Goal: Task Accomplishment & Management: Manage account settings

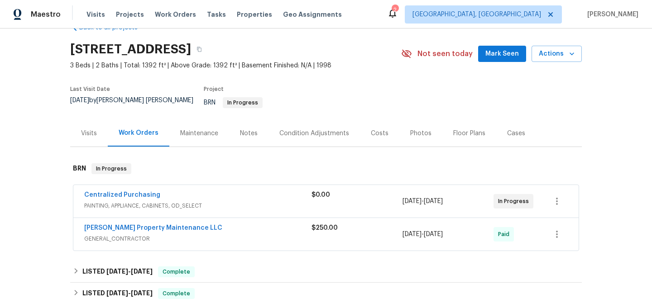
scroll to position [41, 0]
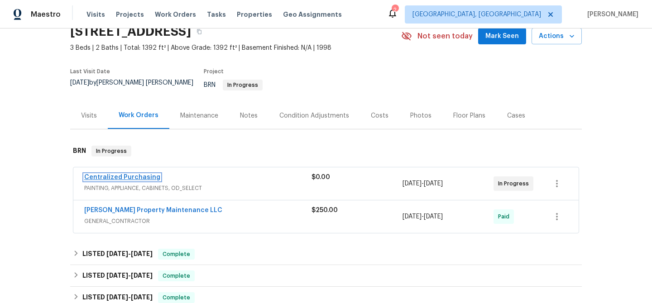
click at [149, 174] on link "Centralized Purchasing" at bounding box center [122, 177] width 76 height 6
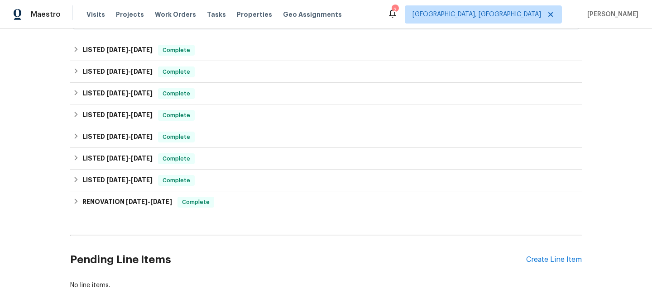
scroll to position [254, 0]
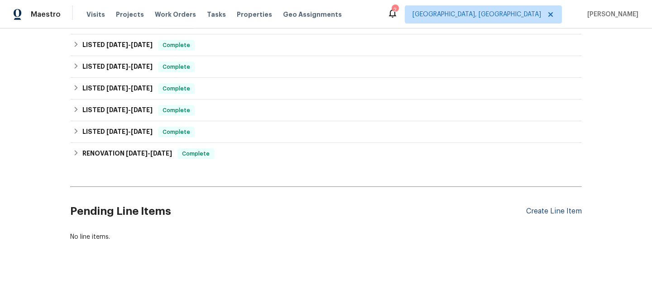
click at [532, 212] on div "Create Line Item" at bounding box center [554, 211] width 56 height 9
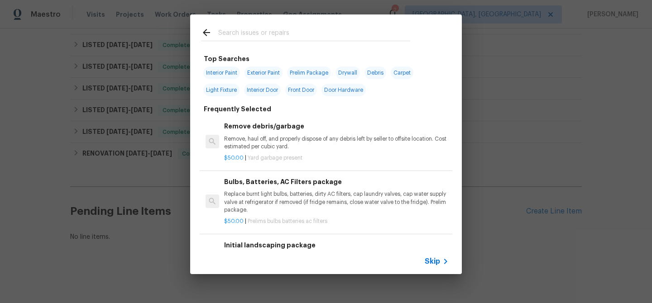
click at [431, 258] on span "Skip" at bounding box center [432, 261] width 15 height 9
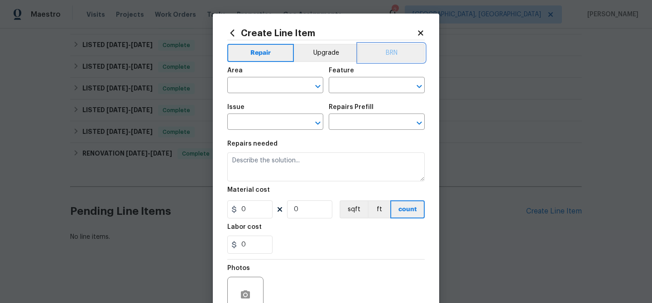
click at [389, 53] on button "BRN" at bounding box center [391, 53] width 67 height 18
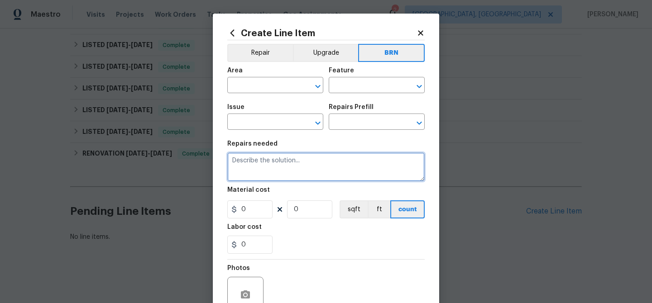
click at [284, 179] on textarea at bounding box center [325, 167] width 197 height 29
paste textarea "Please remove crepe myrtle tree including root ball that has broken the main se…"
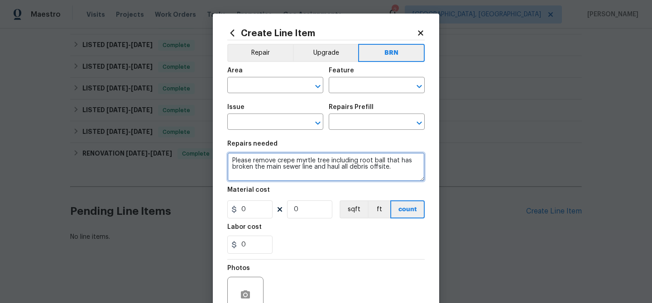
type textarea "Please remove crepe myrtle tree including root ball that has broken the main se…"
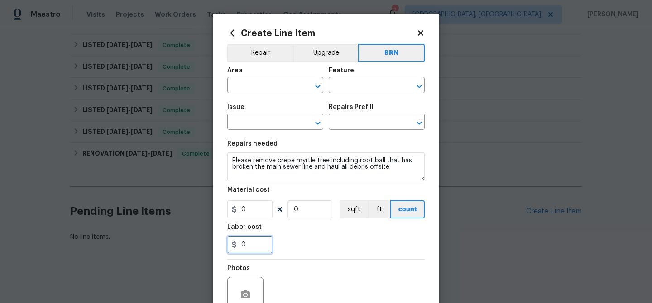
click at [258, 243] on input "0" at bounding box center [249, 245] width 45 height 18
paste input "45"
type input "450"
click at [306, 205] on input "0" at bounding box center [309, 210] width 45 height 18
type input "1"
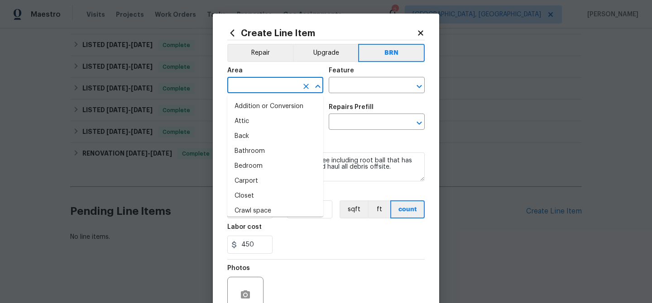
click at [249, 90] on input "text" at bounding box center [262, 86] width 71 height 14
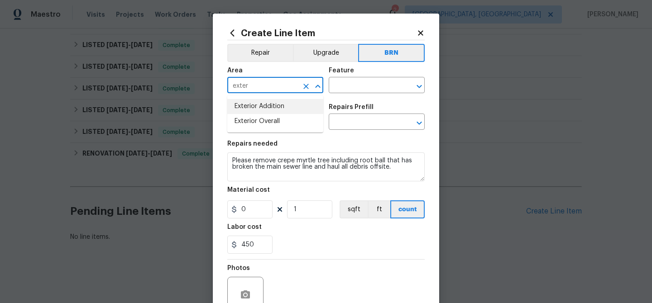
click at [278, 107] on li "Exterior Addition" at bounding box center [275, 106] width 96 height 15
type input "Exterior Addition"
click at [345, 87] on input "text" at bounding box center [364, 86] width 71 height 14
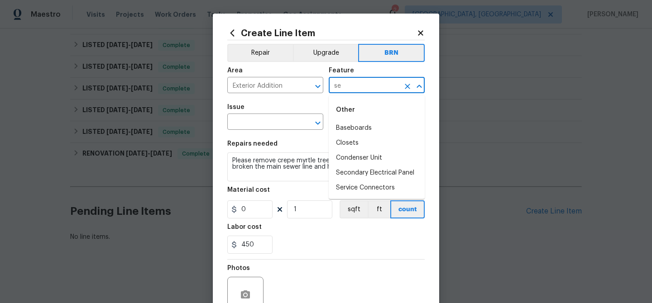
type input "s"
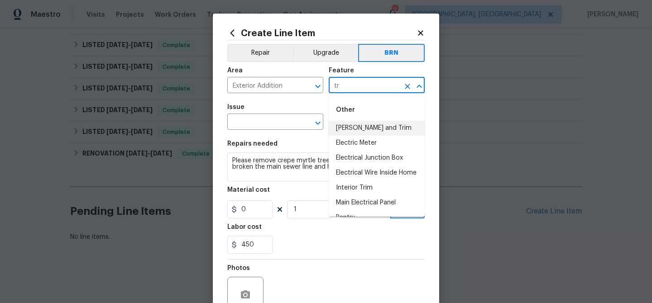
click at [356, 125] on li "Eaves and Trim" at bounding box center [377, 128] width 96 height 15
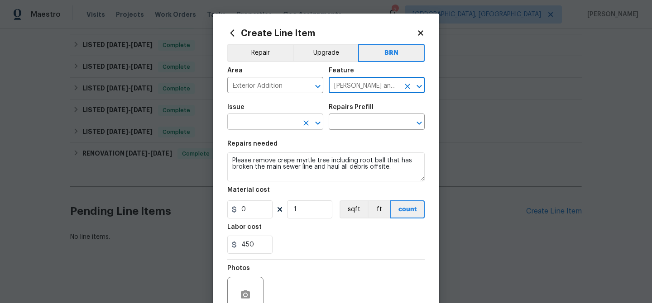
type input "Eaves and Trim"
click at [262, 118] on input "text" at bounding box center [262, 123] width 71 height 14
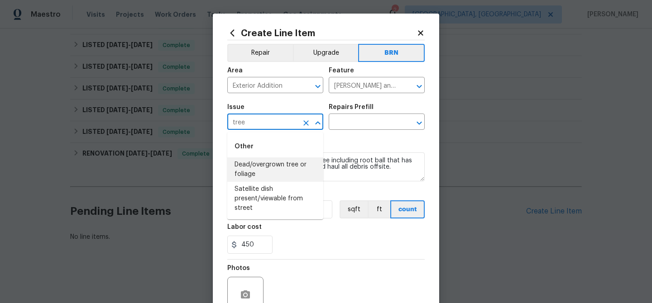
click at [264, 168] on li "Dead/overgrown tree or foliage" at bounding box center [275, 170] width 96 height 24
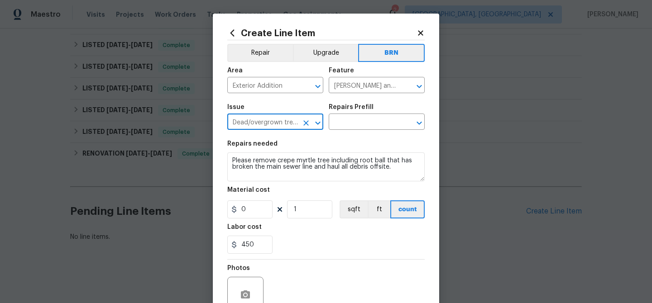
type input "Dead/overgrown tree or foliage"
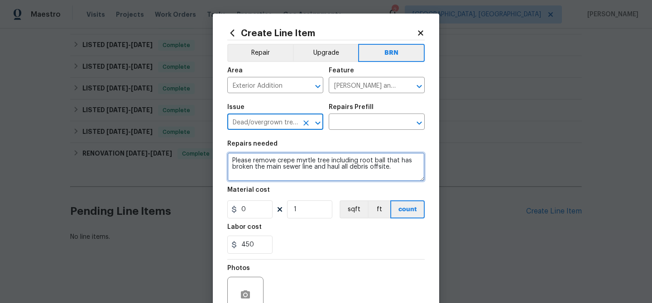
click at [264, 168] on textarea "Please remove crepe myrtle tree including root ball that has broken the main se…" at bounding box center [325, 167] width 197 height 29
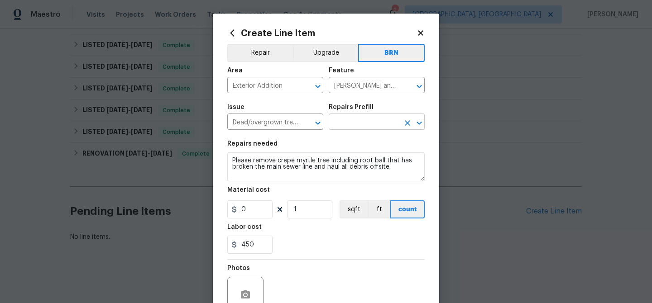
click at [338, 123] on input "text" at bounding box center [364, 123] width 71 height 14
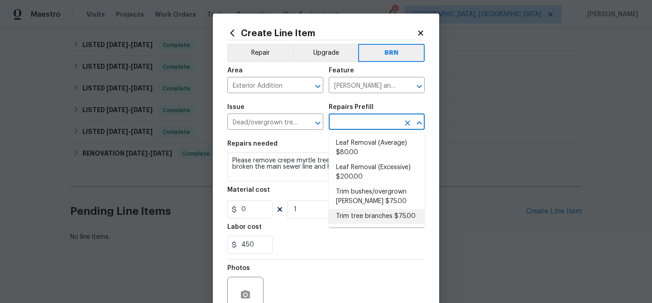
click at [353, 213] on li "Trim tree branches $75.00" at bounding box center [377, 216] width 96 height 15
type input "Trim tree branches $75.00"
type textarea "Trim back overgrown tree branches in contact with home & branches hanging low o…"
type input "75"
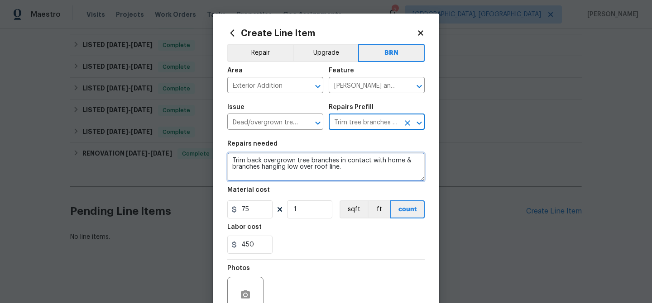
click at [302, 167] on textarea "Trim back overgrown tree branches in contact with home & branches hanging low o…" at bounding box center [325, 167] width 197 height 29
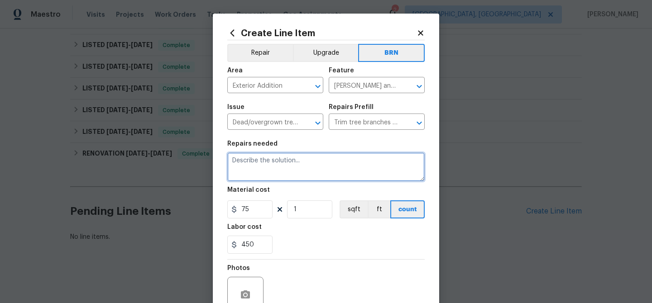
paste textarea "Please remove crepe myrtle tree including root ball that has broken the main se…"
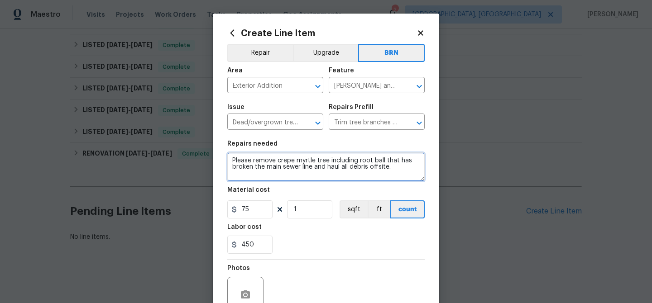
type textarea "Please remove crepe myrtle tree including root ball that has broken the main se…"
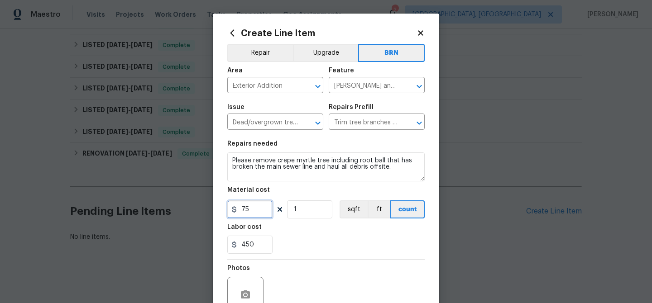
click at [265, 209] on input "75" at bounding box center [249, 210] width 45 height 18
type input "0"
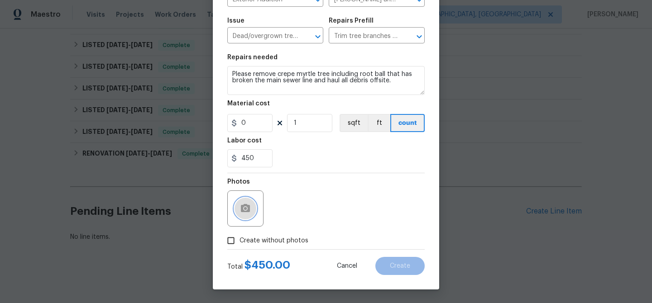
click at [248, 207] on icon "button" at bounding box center [245, 208] width 9 height 8
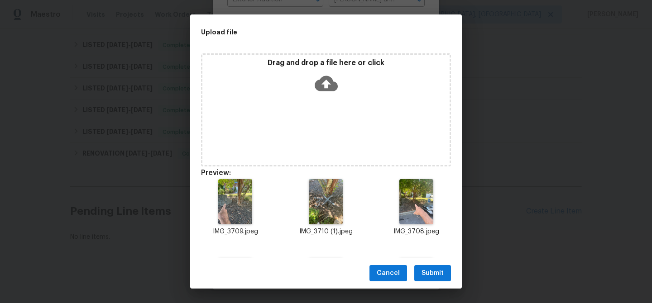
scroll to position [69, 0]
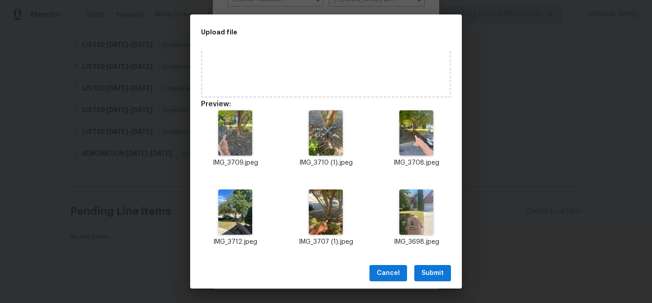
click at [425, 273] on span "Submit" at bounding box center [433, 273] width 22 height 11
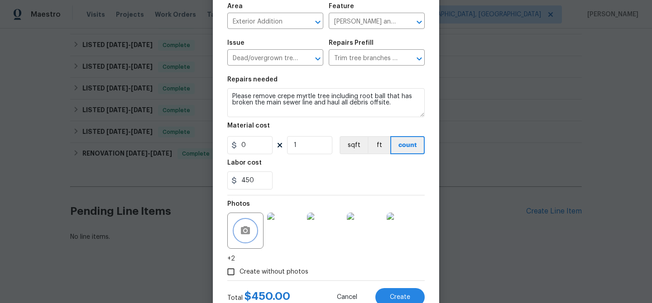
scroll to position [96, 0]
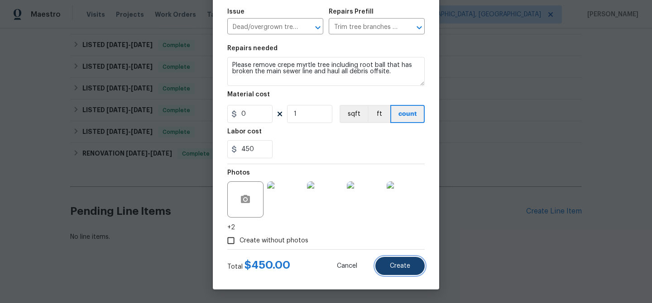
click at [395, 270] on button "Create" at bounding box center [399, 266] width 49 height 18
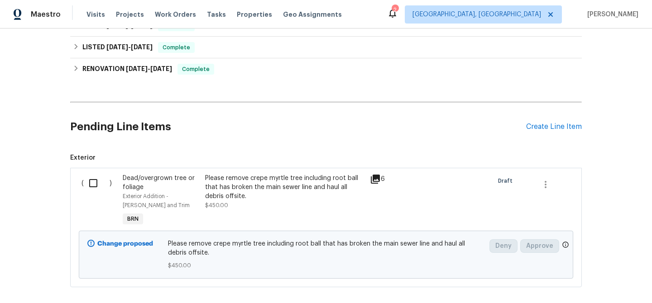
scroll to position [385, 0]
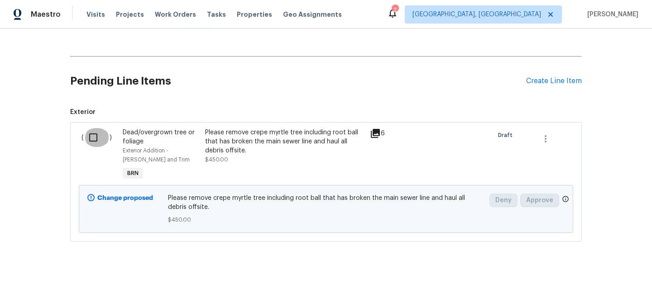
click at [84, 137] on input "checkbox" at bounding box center [97, 137] width 26 height 19
checkbox input "true"
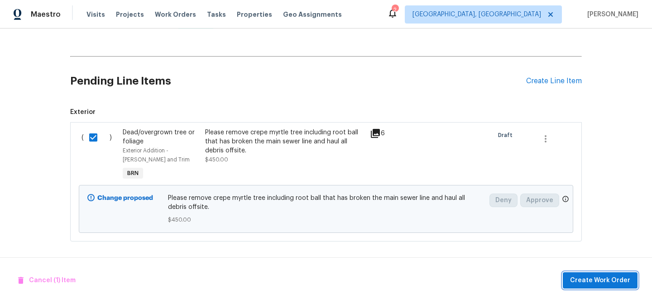
click at [580, 284] on span "Create Work Order" at bounding box center [600, 280] width 60 height 11
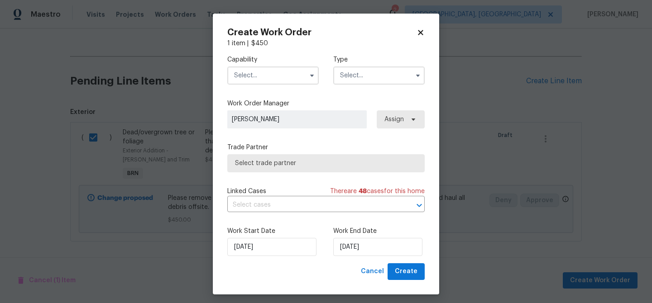
click at [257, 81] on input "text" at bounding box center [272, 76] width 91 height 18
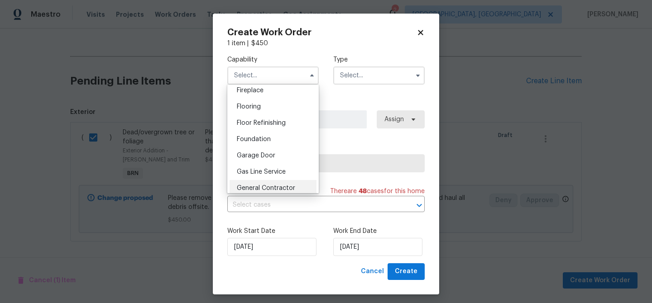
click at [263, 185] on span "General Contractor" at bounding box center [266, 188] width 58 height 6
type input "General Contractor"
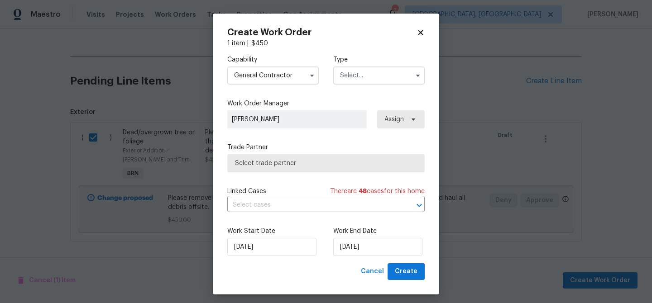
click at [355, 71] on input "text" at bounding box center [378, 76] width 91 height 18
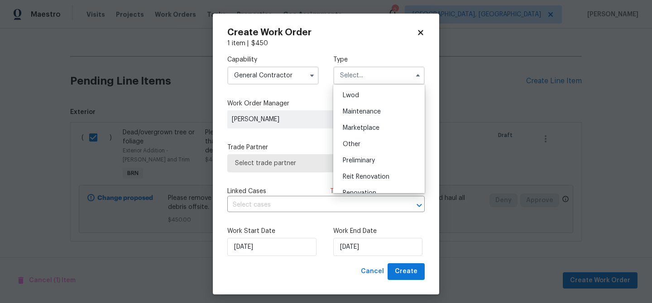
scroll to position [161, 0]
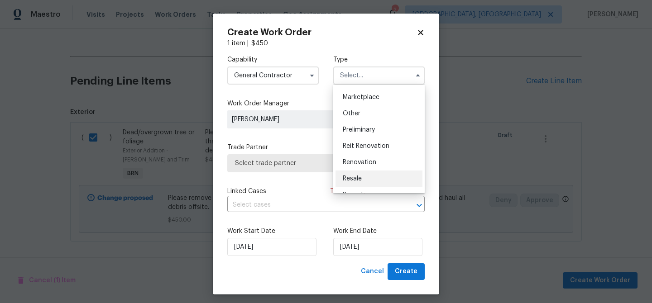
click at [354, 173] on div "Resale" at bounding box center [379, 179] width 87 height 16
type input "Resale"
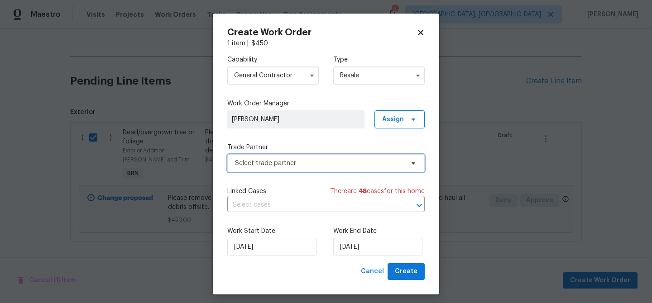
click at [274, 160] on span "Select trade partner" at bounding box center [319, 163] width 169 height 9
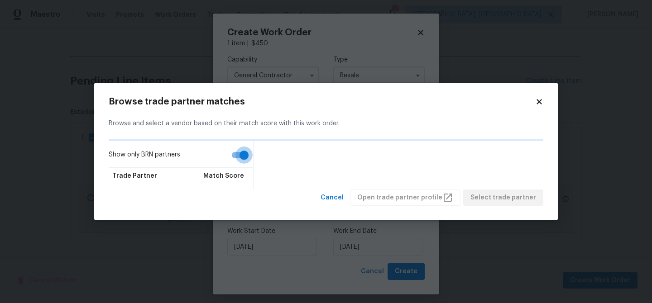
click at [237, 154] on input "Show only BRN partners" at bounding box center [244, 155] width 52 height 17
checkbox input "false"
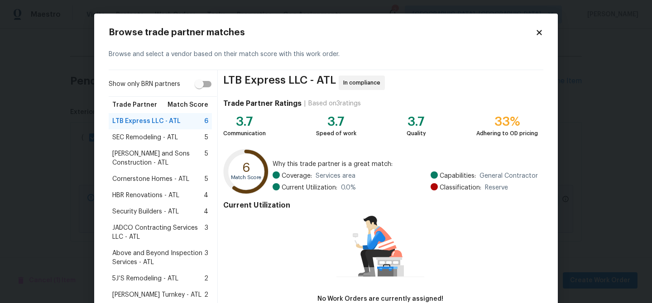
scroll to position [11, 0]
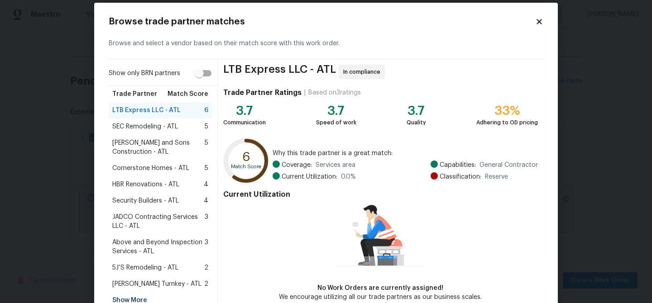
click at [132, 147] on span "Reyes and Sons Construction - ATL" at bounding box center [158, 148] width 92 height 18
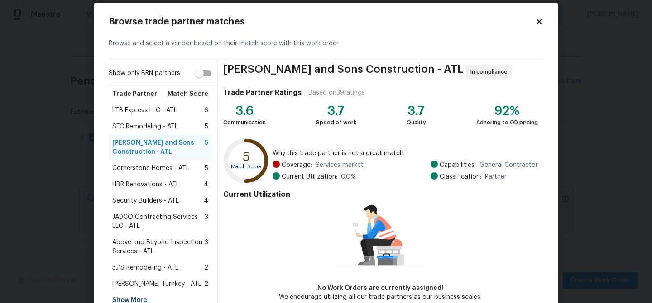
scroll to position [66, 0]
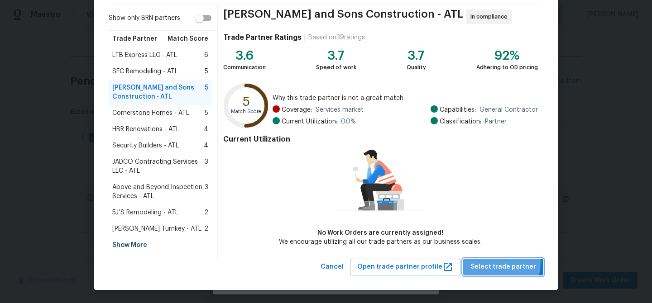
click at [484, 262] on span "Select trade partner" at bounding box center [503, 267] width 66 height 11
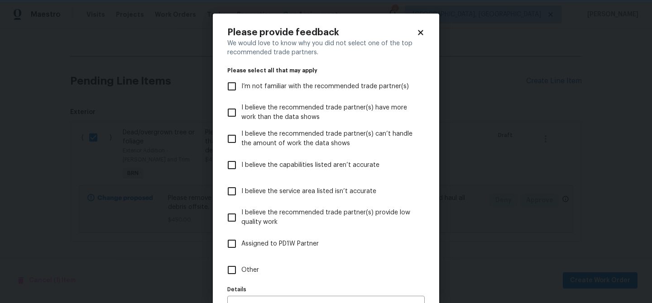
scroll to position [0, 0]
click at [239, 283] on div "Details Details" at bounding box center [325, 296] width 197 height 27
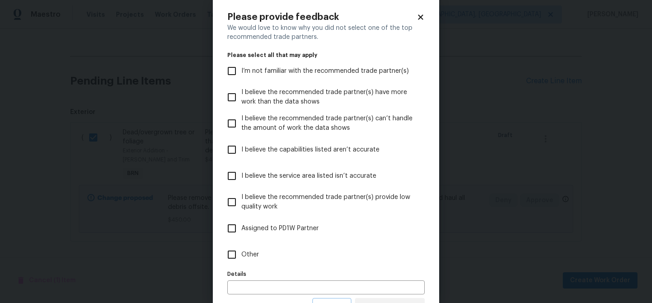
click at [234, 259] on input "Other" at bounding box center [231, 254] width 19 height 19
checkbox input "true"
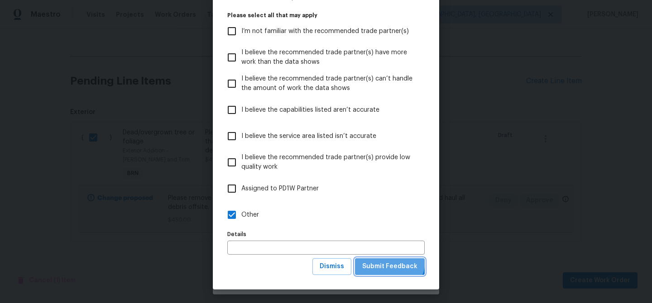
click at [389, 261] on span "Submit Feedback" at bounding box center [389, 266] width 55 height 11
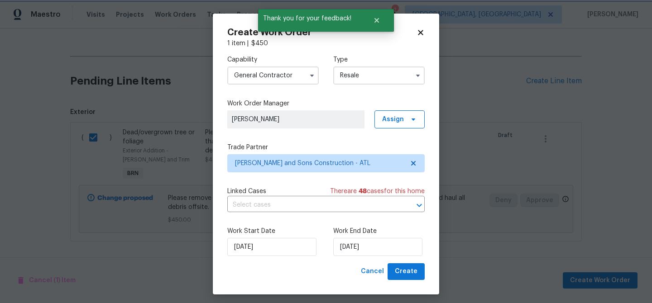
scroll to position [0, 0]
click at [277, 205] on input "text" at bounding box center [313, 205] width 172 height 14
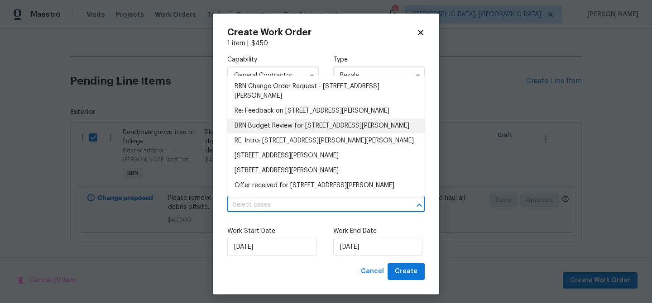
click at [262, 132] on li "BRN Budget Review for 2669 Saint Paul Dr SW, Atlanta, GA 30331" at bounding box center [325, 126] width 197 height 15
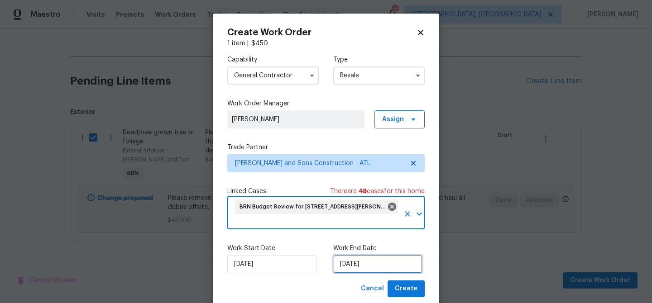
click at [356, 267] on input "25/08/2025" at bounding box center [377, 264] width 89 height 18
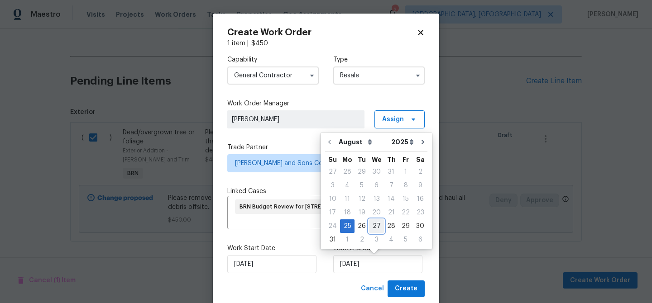
click at [372, 223] on div "27" at bounding box center [376, 226] width 15 height 13
type input "27/08/2025"
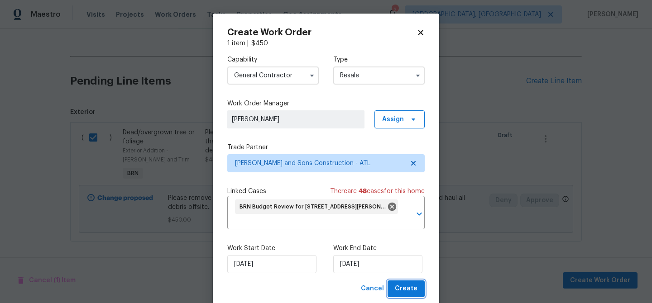
click at [406, 293] on span "Create" at bounding box center [406, 288] width 23 height 11
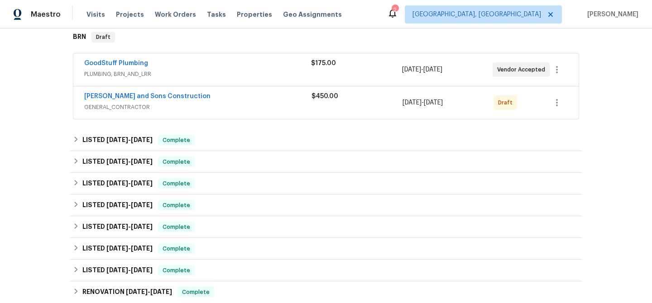
scroll to position [119, 0]
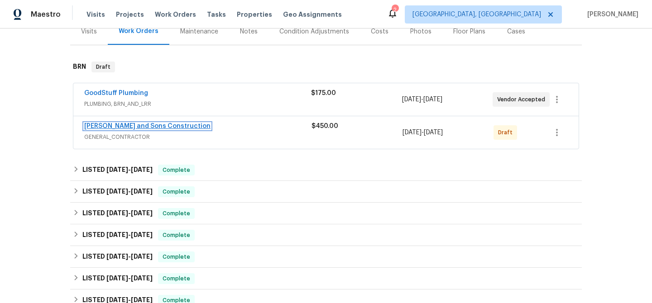
click at [122, 129] on link "Reyes and Sons Construction" at bounding box center [147, 126] width 126 height 6
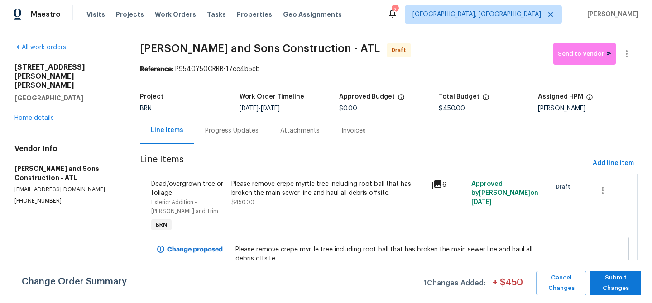
click at [139, 50] on div "All work orders 2669 Saint Paul Dr SW Atlanta, GA 30331 Home details Vendor Inf…" at bounding box center [326, 174] width 652 height 290
drag, startPoint x: 134, startPoint y: 51, endPoint x: 223, endPoint y: 51, distance: 89.2
click at [223, 51] on div "All work orders 2669 Saint Paul Dr SW Atlanta, GA 30331 Home details Vendor Inf…" at bounding box center [326, 174] width 652 height 290
copy span "Reyes and Sons"
click at [219, 131] on div "Progress Updates" at bounding box center [231, 130] width 53 height 9
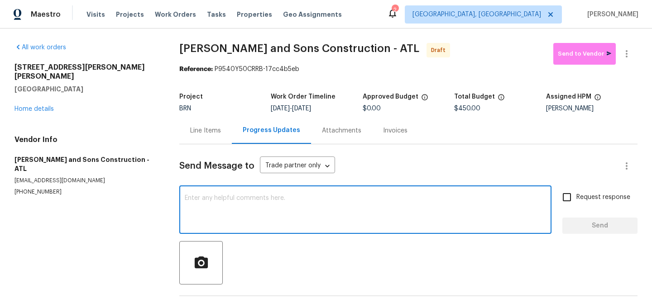
click at [263, 203] on textarea at bounding box center [365, 211] width 361 height 32
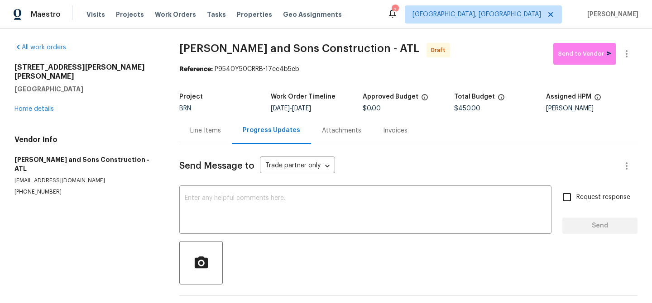
paste textarea "Hi, I'm Ananthi from Opendoor. Just wanted to check if you received the WO for …"
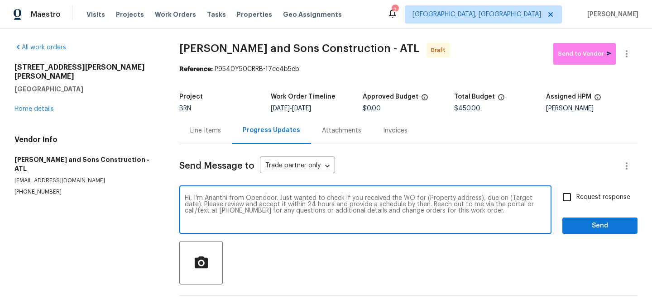
drag, startPoint x: 478, startPoint y: 200, endPoint x: 425, endPoint y: 201, distance: 53.0
click at [426, 200] on textarea "Hi, I'm Ananthi from Opendoor. Just wanted to check if you received the WO for …" at bounding box center [365, 211] width 361 height 32
paste textarea "2669 Saint Paul Dr SW, Atlanta, GA 30331"
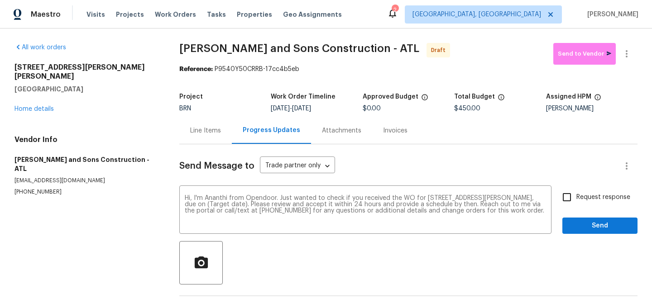
drag, startPoint x: 307, startPoint y: 111, endPoint x: 344, endPoint y: 110, distance: 37.6
click at [344, 110] on div "8/25/2025 - 8/27/2025" at bounding box center [316, 109] width 91 height 6
copy span "[DATE]"
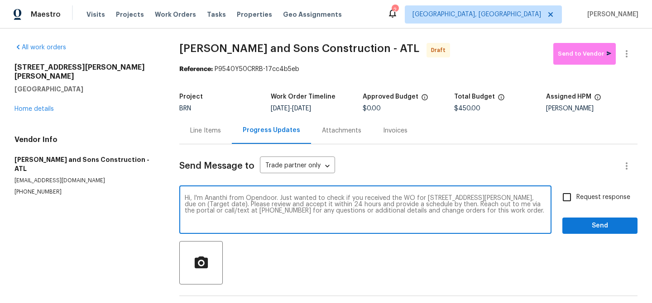
drag, startPoint x: 245, startPoint y: 204, endPoint x: 209, endPoint y: 205, distance: 36.2
click at [209, 205] on textarea "Hi, I'm Ananthi from Opendoor. Just wanted to check if you received the WO for …" at bounding box center [365, 211] width 361 height 32
paste textarea "[DATE]"
type textarea "Hi, I'm Ananthi from Opendoor. Just wanted to check if you received the WO for …"
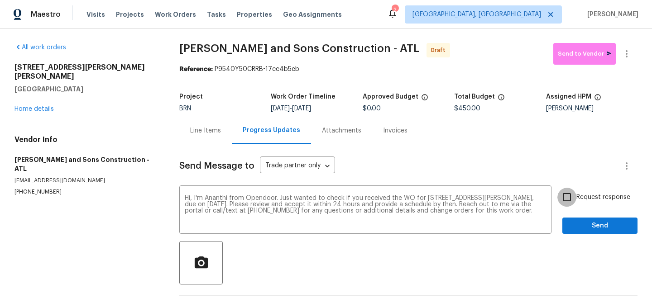
click at [561, 204] on input "Request response" at bounding box center [566, 197] width 19 height 19
checkbox input "true"
click at [583, 230] on span "Send" at bounding box center [600, 226] width 61 height 11
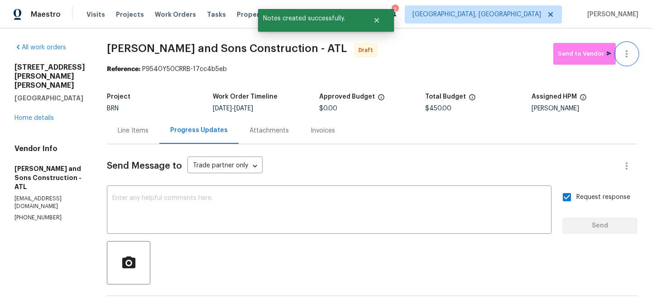
click at [629, 49] on icon "button" at bounding box center [626, 53] width 11 height 11
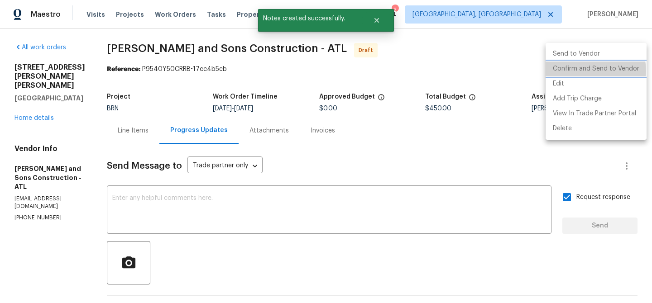
click at [593, 71] on li "Confirm and Send to Vendor" at bounding box center [596, 69] width 101 height 15
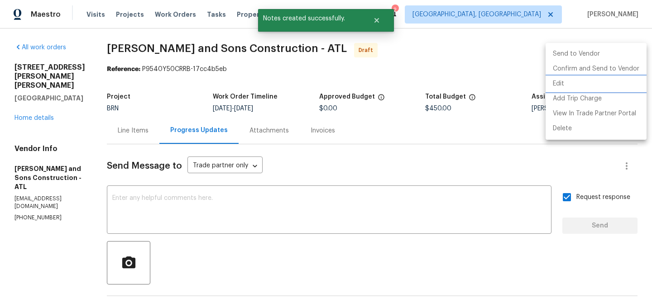
click at [131, 58] on div at bounding box center [326, 151] width 652 height 303
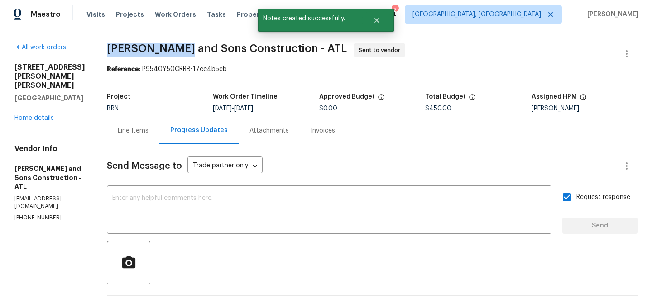
drag, startPoint x: 98, startPoint y: 49, endPoint x: 179, endPoint y: 49, distance: 81.1
click at [179, 49] on div "All work orders 2669 Saint Paul Dr SW Atlanta, GA 30331 Home details Vendor Inf…" at bounding box center [326, 218] width 652 height 379
copy span "Reyes and Son"
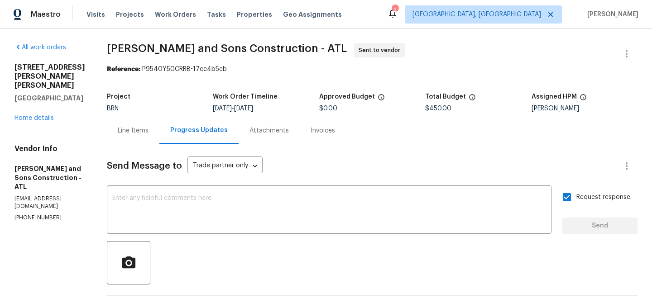
click at [118, 41] on div "All work orders 2669 Saint Paul Dr SW Atlanta, GA 30331 Home details Vendor Inf…" at bounding box center [326, 218] width 652 height 379
click at [114, 64] on span "Reyes and Sons Construction - ATL Sent to vendor" at bounding box center [361, 54] width 509 height 22
drag, startPoint x: 96, startPoint y: 48, endPoint x: 185, endPoint y: 49, distance: 88.7
click at [185, 48] on div "All work orders 2669 Saint Paul Dr SW Atlanta, GA 30331 Home details Vendor Inf…" at bounding box center [326, 218] width 652 height 379
copy span "Reyes and Sons"
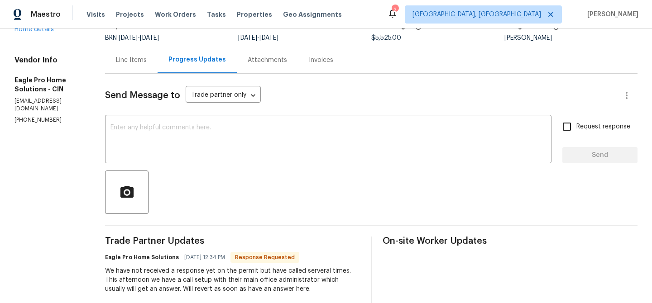
scroll to position [73, 0]
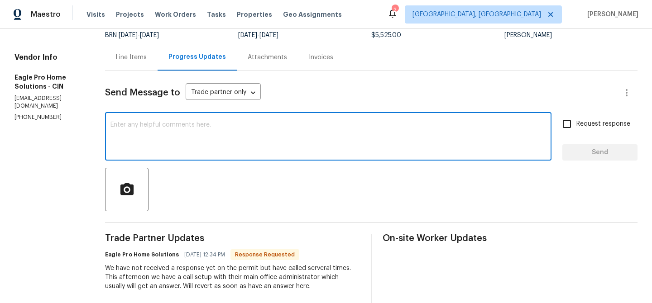
click at [181, 130] on textarea at bounding box center [328, 138] width 436 height 32
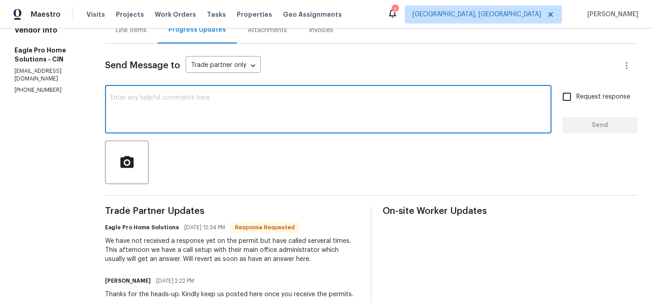
click at [199, 125] on textarea at bounding box center [328, 111] width 436 height 32
type textarea "Thanks, keep us posted here"
click at [570, 93] on input "Request response" at bounding box center [566, 96] width 19 height 19
checkbox input "true"
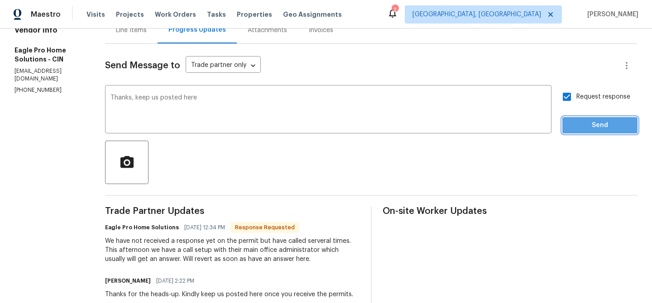
click at [573, 121] on span "Send" at bounding box center [600, 125] width 61 height 11
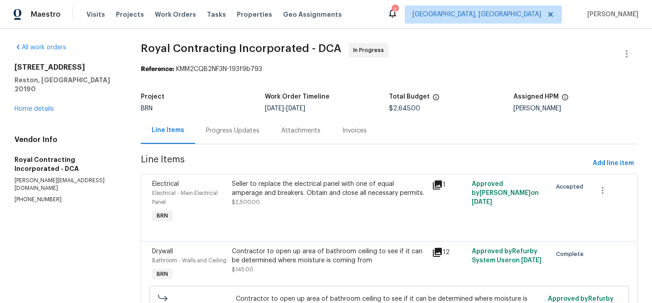
click at [221, 129] on div "Progress Updates" at bounding box center [232, 130] width 53 height 9
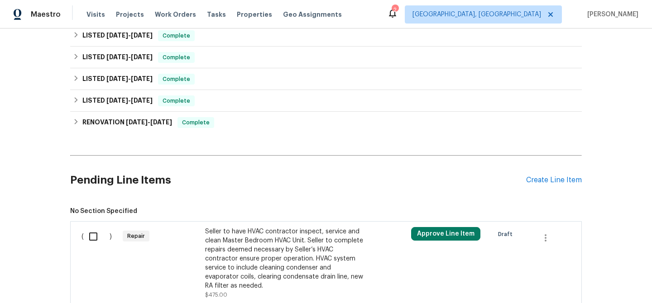
scroll to position [343, 0]
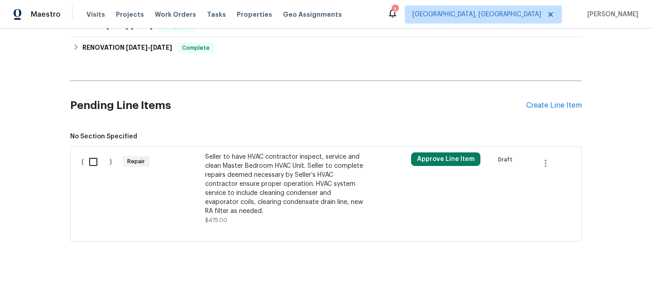
click at [243, 169] on div "Seller to have HVAC contractor inspect, service and clean Master Bedroom HVAC U…" at bounding box center [284, 184] width 159 height 63
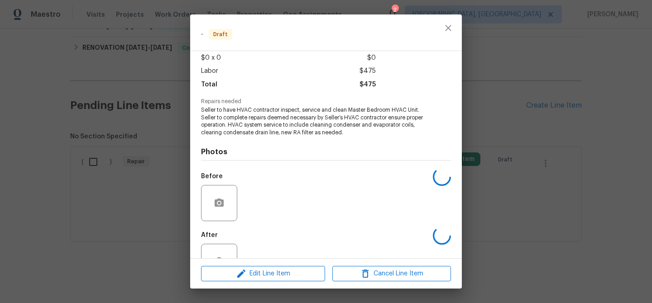
scroll to position [81, 0]
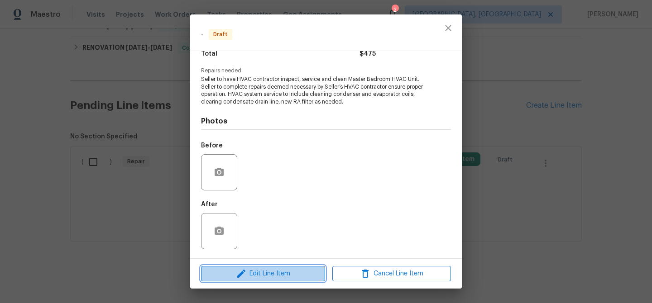
click at [269, 269] on span "Edit Line Item" at bounding box center [263, 274] width 119 height 11
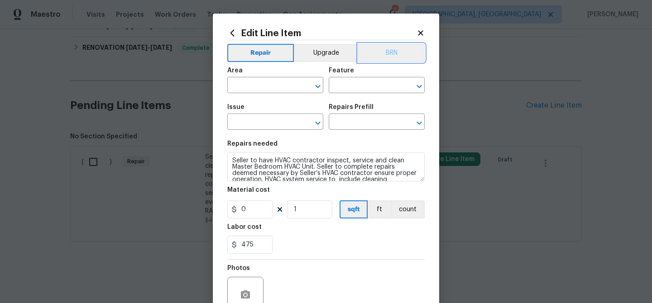
click at [392, 52] on button "BRN" at bounding box center [391, 53] width 67 height 18
click at [265, 91] on input "text" at bounding box center [262, 86] width 71 height 14
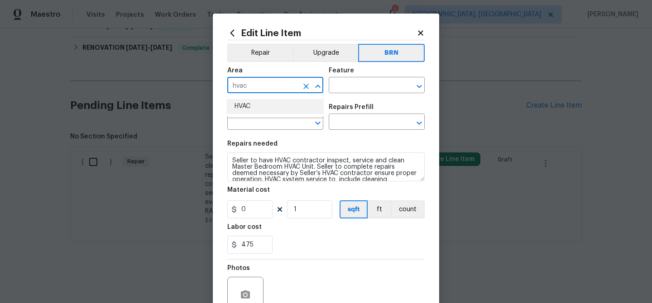
click at [259, 110] on li "HVAC" at bounding box center [275, 106] width 96 height 15
type input "HVAC"
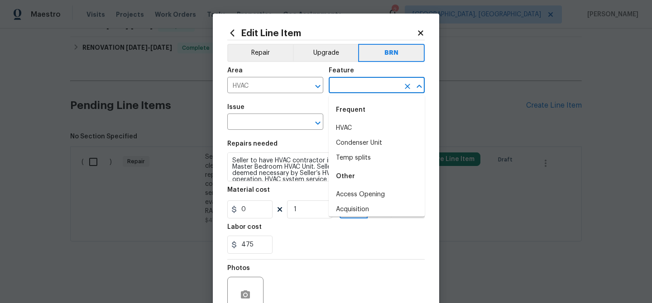
click at [331, 92] on input "text" at bounding box center [364, 86] width 71 height 14
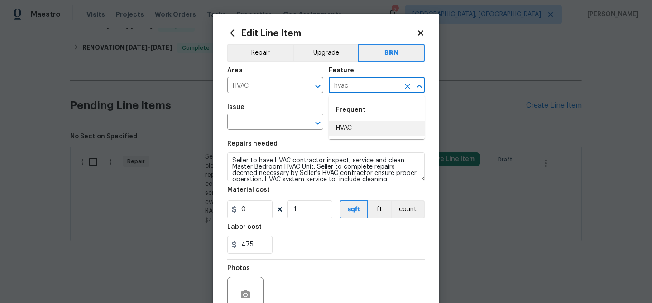
click at [355, 135] on ul "Frequent HVAC" at bounding box center [377, 118] width 96 height 44
click at [341, 129] on li "HVAC" at bounding box center [377, 128] width 96 height 15
type input "HVAC"
click at [289, 123] on input "text" at bounding box center [262, 123] width 71 height 14
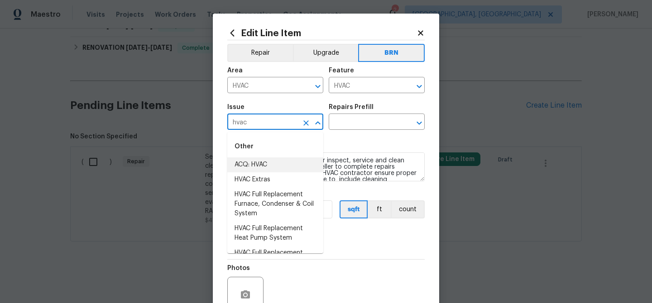
click at [268, 172] on li "ACQ: HVAC" at bounding box center [275, 165] width 96 height 15
type input "ACQ: HVAC"
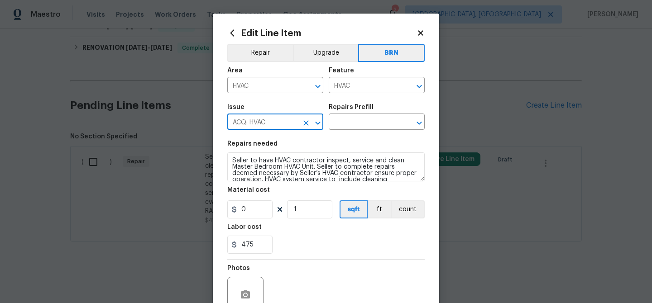
click at [306, 122] on icon "Clear" at bounding box center [306, 123] width 9 height 9
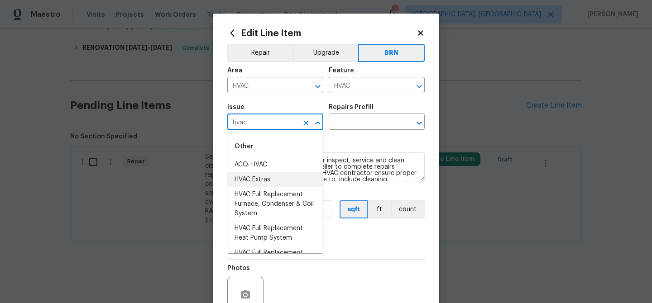
click at [242, 176] on li "HVAC Extras" at bounding box center [275, 180] width 96 height 15
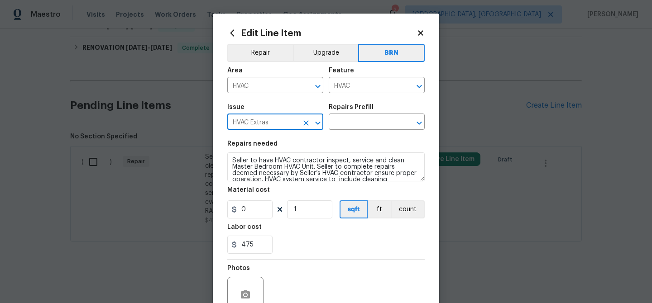
type input "HVAC Extras"
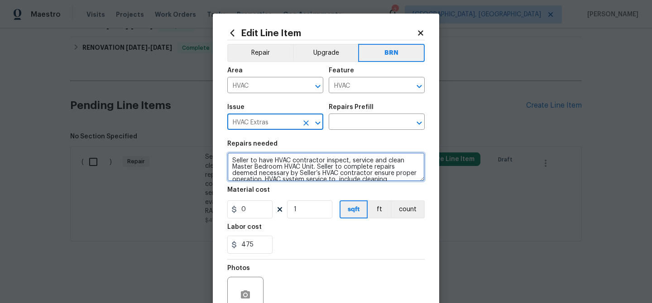
click at [242, 176] on textarea "Seller to have HVAC contractor inspect, service and clean Master Bedroom HVAC U…" at bounding box center [325, 167] width 197 height 29
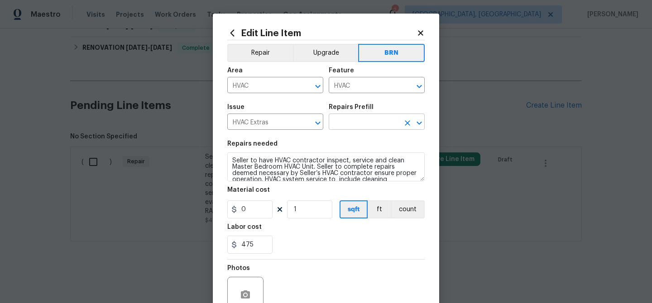
click at [341, 119] on input "text" at bounding box center [364, 123] width 71 height 14
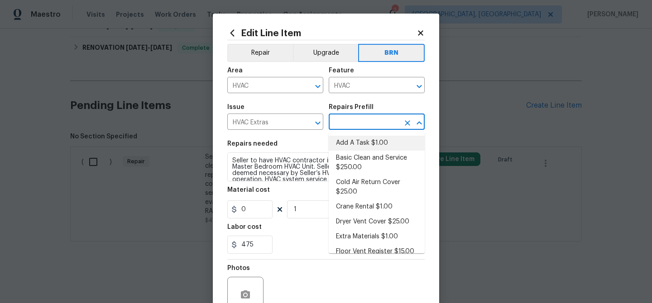
click at [347, 143] on li "Add A Task $1.00" at bounding box center [377, 143] width 96 height 15
type input "Add A Task $1.00"
type textarea "HPM to detail"
type input "1"
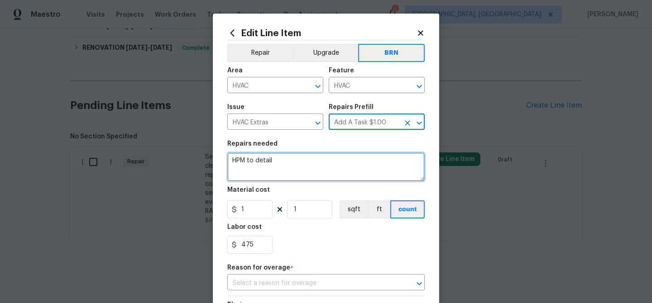
click at [282, 164] on textarea "HPM to detail" at bounding box center [325, 167] width 197 height 29
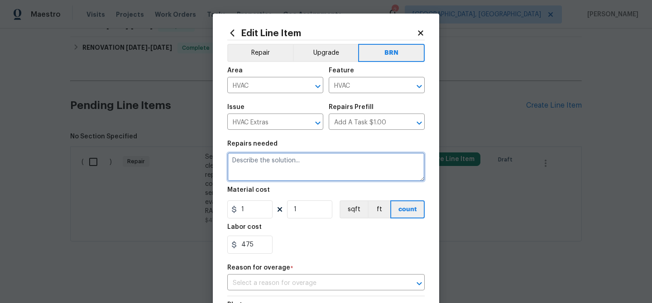
paste textarea "Seller to have HVAC contractor inspect, service and clean Master Bedroom HVAC U…"
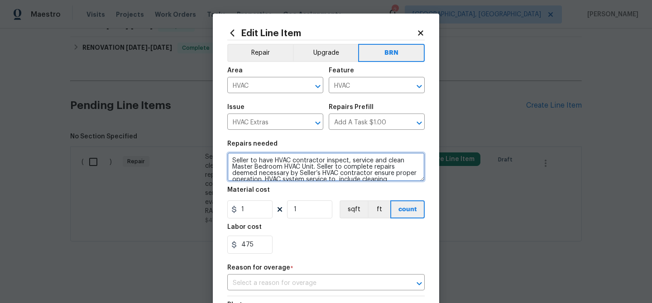
scroll to position [14, 0]
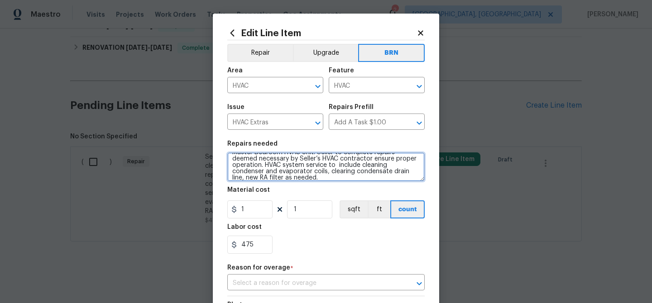
type textarea "Seller to have HVAC contractor inspect, service and clean Master Bedroom HVAC U…"
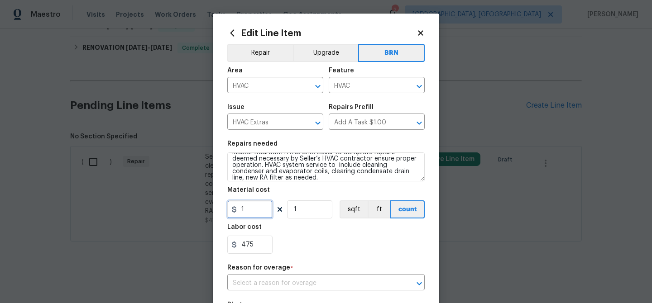
click at [253, 210] on input "1" at bounding box center [249, 210] width 45 height 18
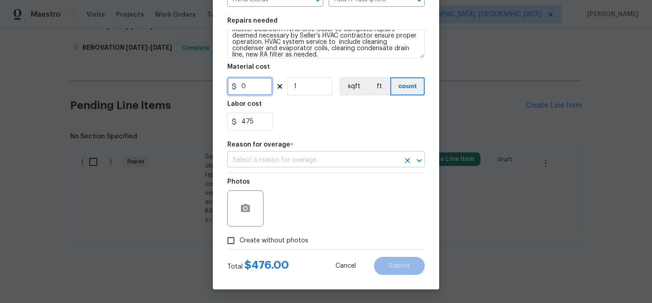
type input "0"
click at [257, 159] on input "text" at bounding box center [313, 160] width 172 height 14
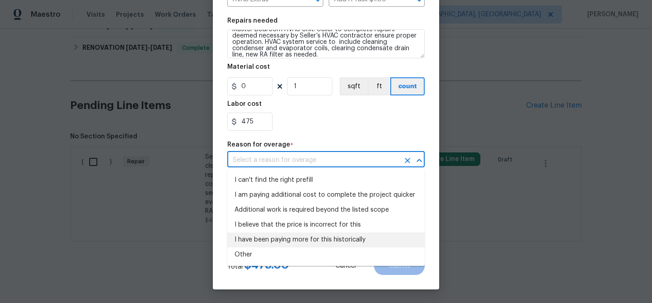
click at [247, 248] on li "Other" at bounding box center [325, 255] width 197 height 15
type input "Other"
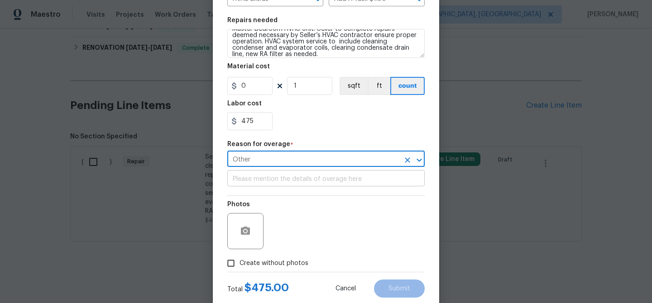
click at [257, 175] on input "text" at bounding box center [325, 180] width 197 height 14
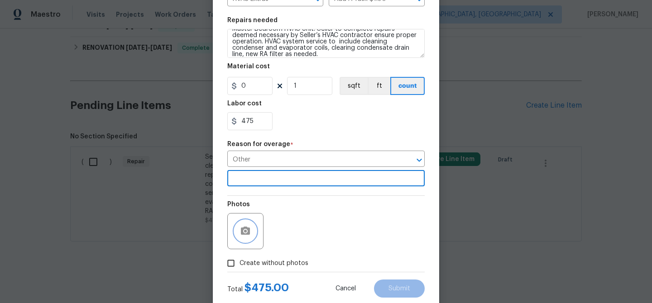
click at [243, 229] on icon "button" at bounding box center [245, 231] width 9 height 8
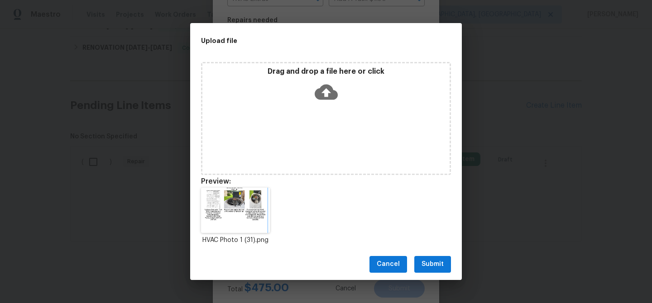
click at [438, 265] on span "Submit" at bounding box center [433, 264] width 22 height 11
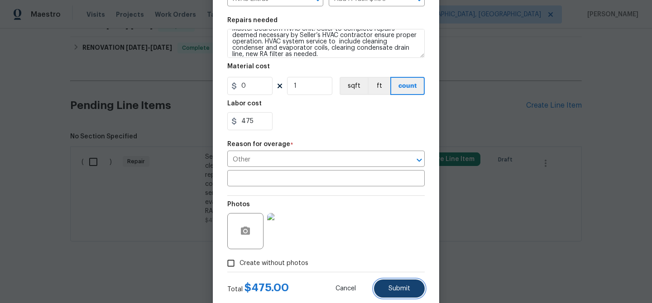
click at [398, 293] on span "Submit" at bounding box center [399, 289] width 22 height 7
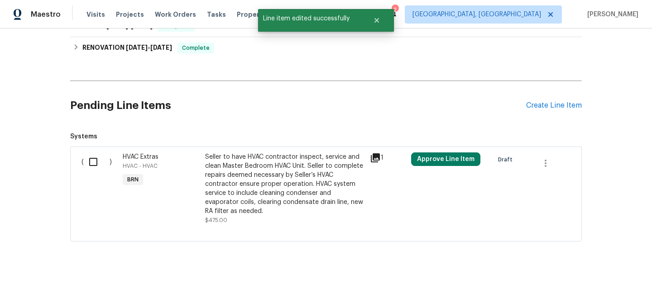
click at [88, 173] on div "( )" at bounding box center [99, 189] width 41 height 78
click at [106, 156] on input "checkbox" at bounding box center [97, 162] width 26 height 19
checkbox input "true"
click at [590, 285] on span "Create Work Order" at bounding box center [600, 280] width 60 height 11
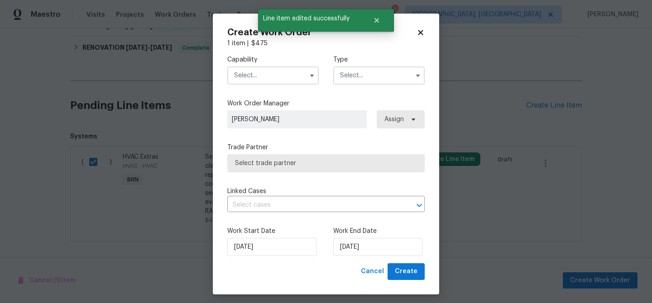
click at [265, 82] on input "text" at bounding box center [272, 76] width 91 height 18
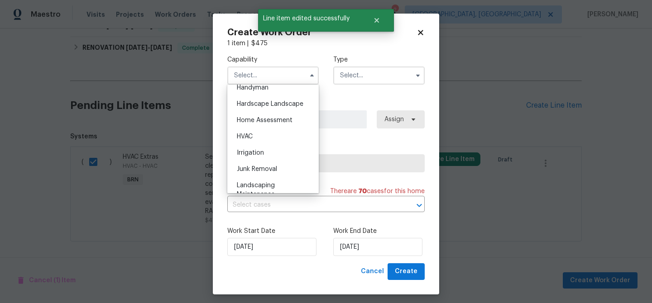
scroll to position [507, 0]
click at [259, 133] on div "HVAC" at bounding box center [273, 135] width 87 height 16
type input "HVAC"
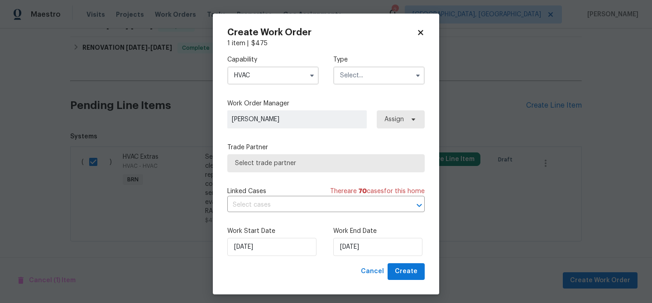
click at [349, 88] on div "Capability HVAC Type" at bounding box center [325, 70] width 197 height 44
click at [349, 77] on input "text" at bounding box center [378, 76] width 91 height 18
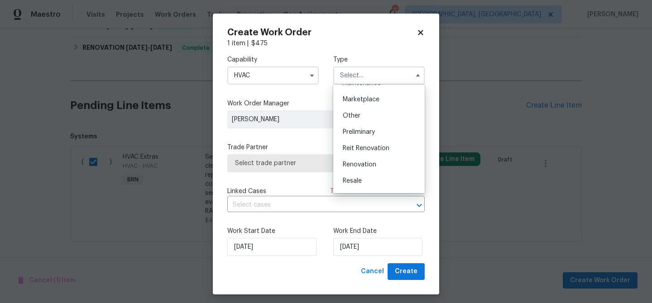
scroll to position [165, 0]
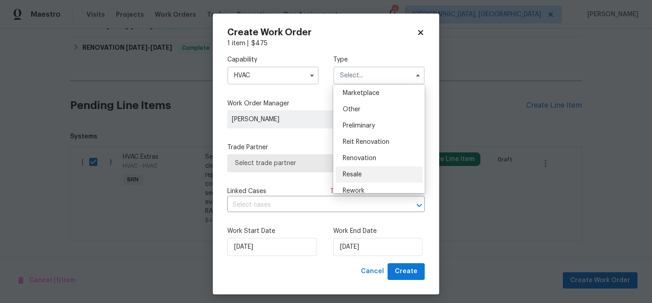
click at [359, 176] on span "Resale" at bounding box center [352, 175] width 19 height 6
type input "Resale"
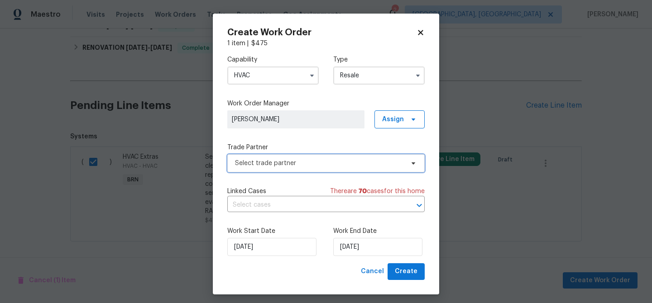
click at [295, 163] on span "Select trade partner" at bounding box center [319, 163] width 169 height 9
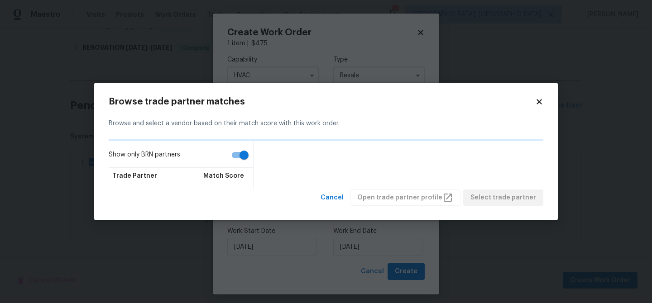
click at [238, 156] on input "Show only BRN partners" at bounding box center [244, 155] width 52 height 17
checkbox input "false"
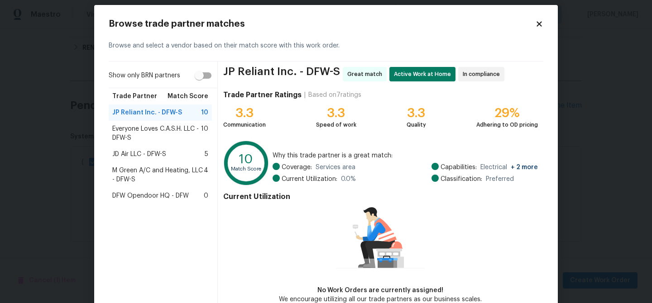
scroll to position [24, 0]
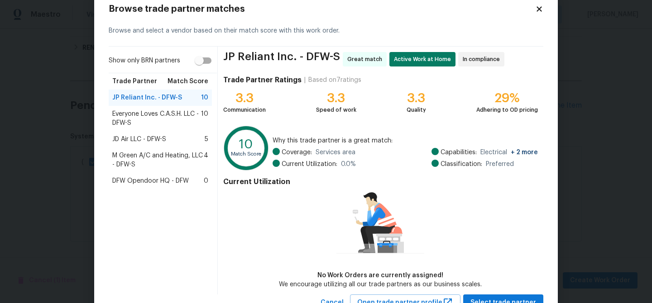
click at [143, 164] on span "M Green A/C and Heating, LLC - DFW-S" at bounding box center [157, 160] width 91 height 18
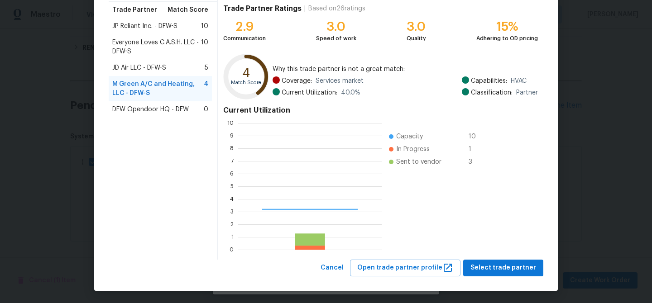
scroll to position [127, 144]
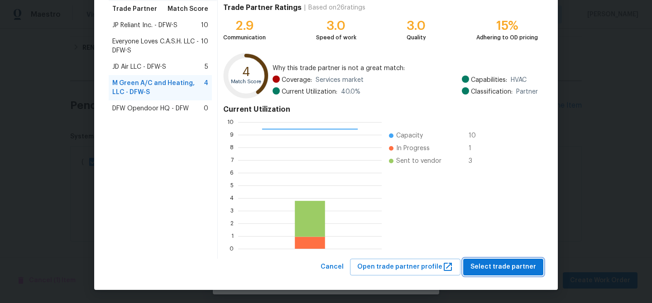
click at [491, 270] on span "Select trade partner" at bounding box center [503, 267] width 66 height 11
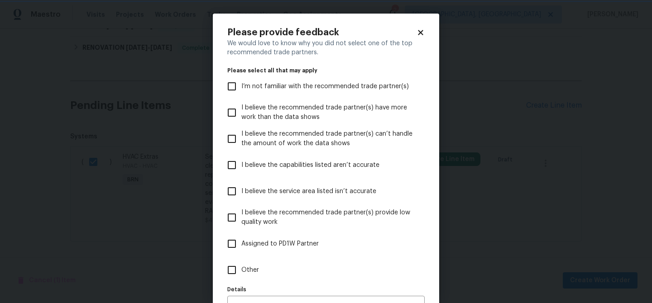
scroll to position [0, 0]
click at [242, 274] on span "Other" at bounding box center [250, 271] width 18 height 10
click at [241, 274] on input "Other" at bounding box center [231, 270] width 19 height 19
checkbox input "true"
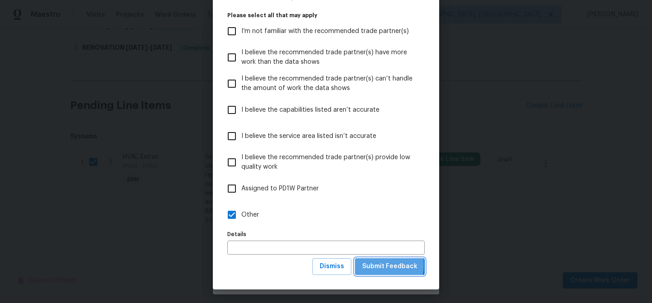
click at [376, 265] on span "Submit Feedback" at bounding box center [389, 266] width 55 height 11
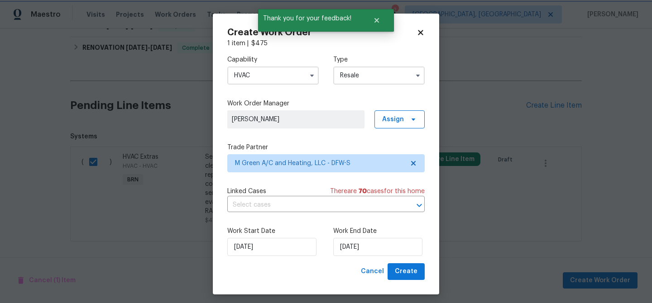
scroll to position [0, 0]
click at [258, 201] on input "text" at bounding box center [313, 205] width 172 height 14
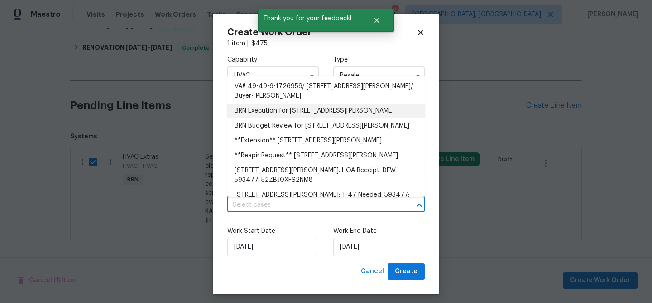
click at [258, 107] on li "BRN Execution for 619 Hammond Dr, Mansfield, TX 76063" at bounding box center [325, 111] width 197 height 15
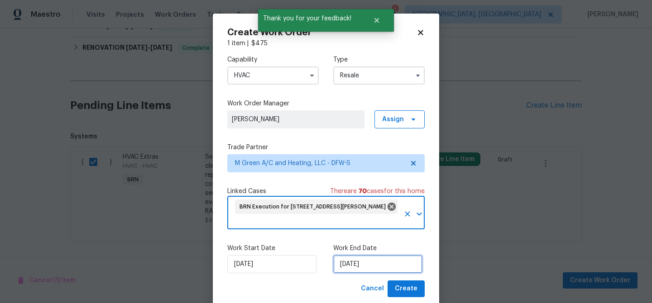
click at [362, 272] on input "25/08/2025" at bounding box center [377, 264] width 89 height 18
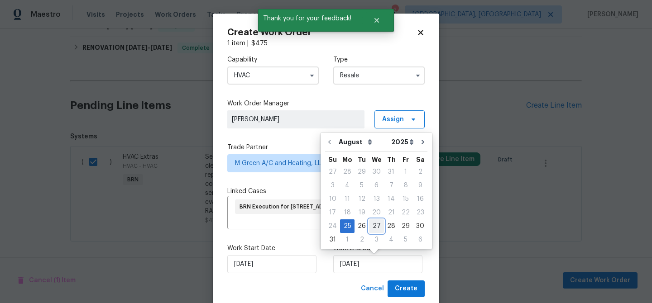
click at [369, 227] on div "27" at bounding box center [376, 226] width 15 height 13
type input "27/08/2025"
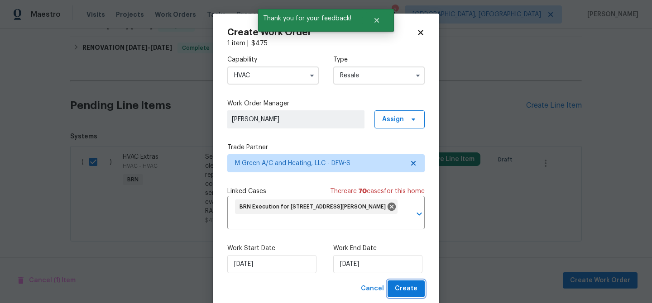
click at [402, 290] on span "Create" at bounding box center [406, 288] width 23 height 11
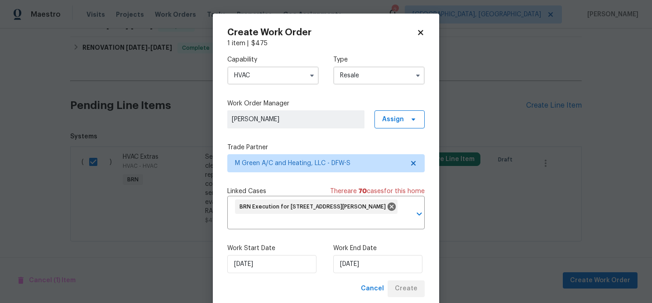
checkbox input "false"
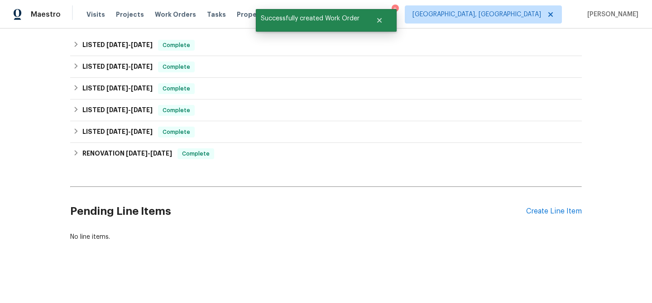
scroll to position [3, 0]
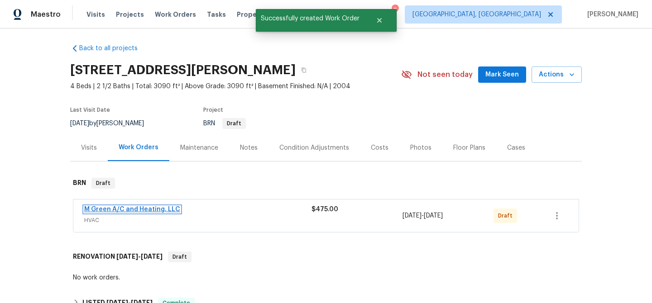
click at [109, 210] on link "M Green A/C and Heating, LLC" at bounding box center [132, 209] width 96 height 6
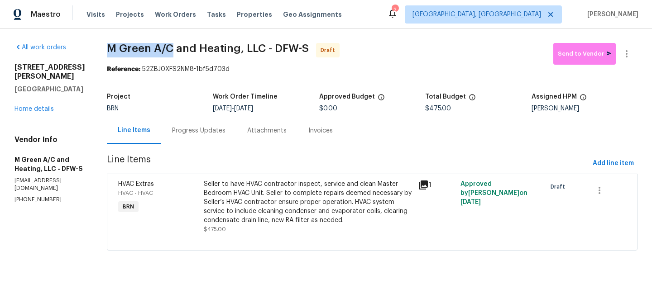
drag, startPoint x: 123, startPoint y: 50, endPoint x: 197, endPoint y: 47, distance: 74.3
click at [197, 47] on div "All work orders 619 Hammond Dr Mansfield, TX 76063 Home details Vendor Info M G…" at bounding box center [326, 153] width 652 height 248
copy span "M Green A/C"
click at [157, 82] on section "M Green A/C and Heating, LLC - DFW-S Draft Send to Vendor Reference: 52ZBJ0XFS2…" at bounding box center [372, 152] width 531 height 219
click at [222, 128] on div "Progress Updates" at bounding box center [198, 130] width 53 height 9
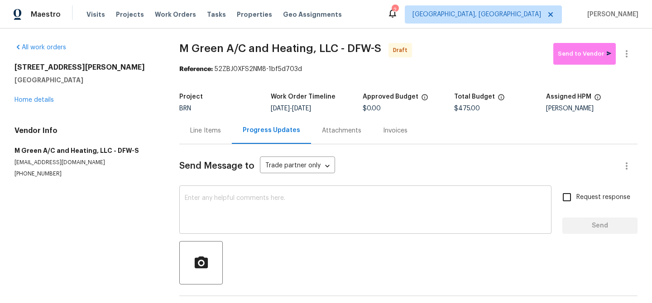
click at [222, 217] on textarea at bounding box center [365, 211] width 361 height 32
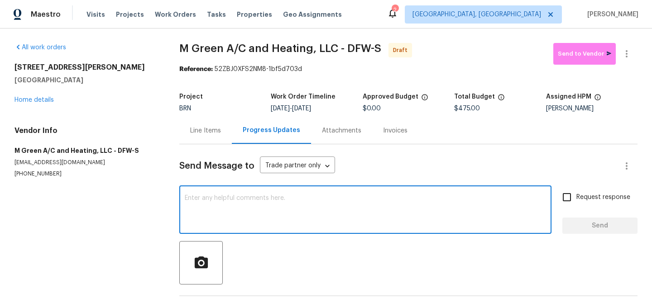
click at [216, 206] on textarea at bounding box center [365, 211] width 361 height 32
paste textarea "Hi, I'm Ananthi from Opendoor. Just wanted to check if you received the WO for …"
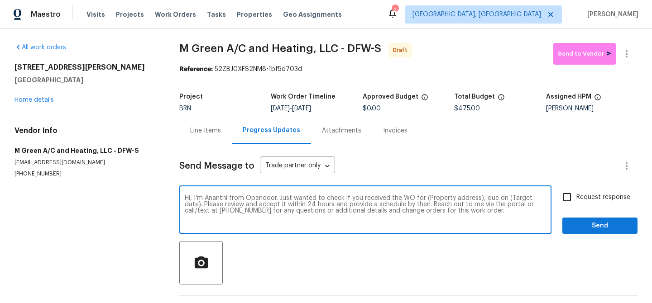
drag, startPoint x: 476, startPoint y: 199, endPoint x: 425, endPoint y: 193, distance: 51.6
click at [425, 193] on div "Hi, I'm Ananthi from Opendoor. Just wanted to check if you received the WO for …" at bounding box center [365, 211] width 372 height 46
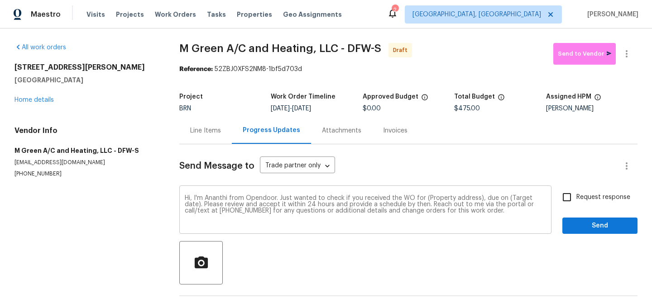
click at [425, 193] on div "Hi, I'm Ananthi from Opendoor. Just wanted to check if you received the WO for …" at bounding box center [365, 211] width 372 height 46
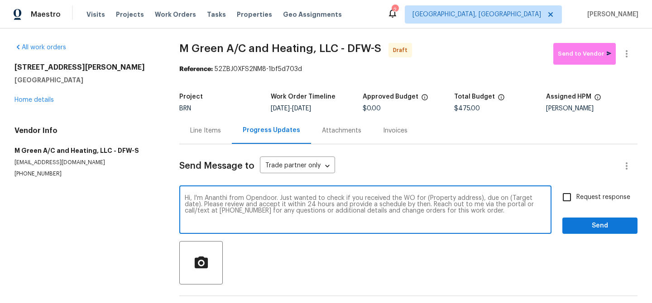
click at [475, 200] on textarea "Hi, I'm Ananthi from Opendoor. Just wanted to check if you received the WO for …" at bounding box center [365, 211] width 361 height 32
drag, startPoint x: 477, startPoint y: 197, endPoint x: 422, endPoint y: 197, distance: 54.8
click at [422, 197] on textarea "Hi, I'm Ananthi from Opendoor. Just wanted to check if you received the WO for …" at bounding box center [365, 211] width 361 height 32
paste textarea "619 Hammond Dr, Mansfield, TX 76063"
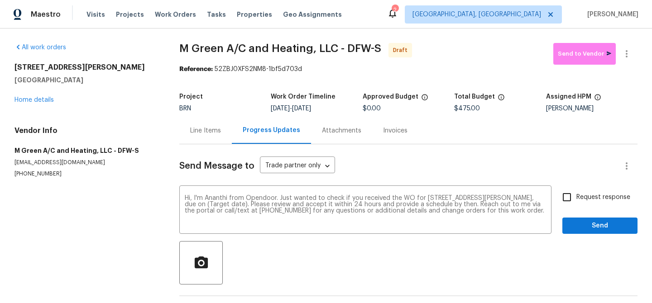
drag, startPoint x: 306, startPoint y: 110, endPoint x: 350, endPoint y: 110, distance: 44.4
click at [350, 110] on div "8/25/2025 - 8/27/2025" at bounding box center [316, 109] width 91 height 6
copy span "[DATE]"
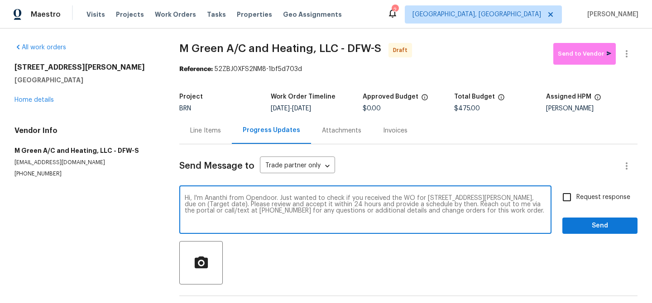
drag, startPoint x: 246, startPoint y: 206, endPoint x: 208, endPoint y: 205, distance: 38.0
click at [208, 205] on textarea "Hi, I'm Ananthi from Opendoor. Just wanted to check if you received the WO for …" at bounding box center [365, 211] width 361 height 32
paste textarea "[DATE]"
type textarea "Hi, I'm Ananthi from Opendoor. Just wanted to check if you received the WO for …"
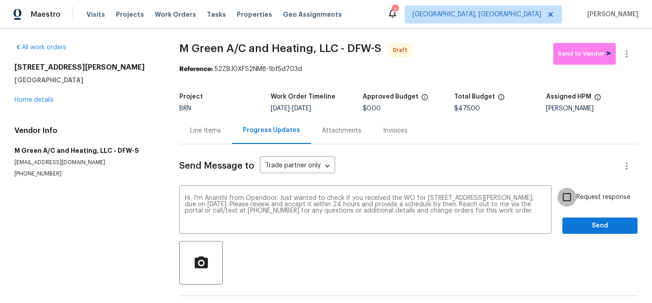
click at [573, 199] on input "Request response" at bounding box center [566, 197] width 19 height 19
checkbox input "true"
click at [578, 226] on span "Send" at bounding box center [600, 226] width 61 height 11
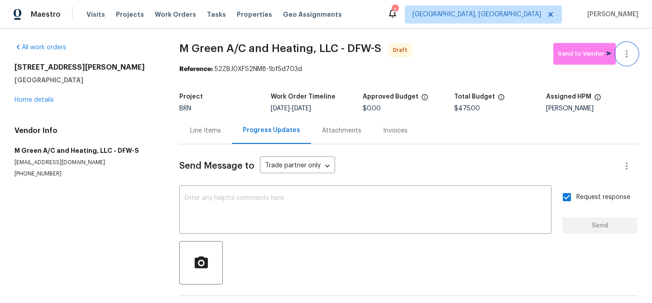
click at [626, 51] on icon "button" at bounding box center [627, 53] width 2 height 7
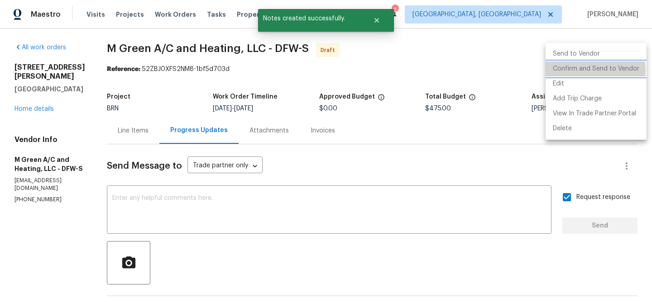
click at [576, 70] on li "Confirm and Send to Vendor" at bounding box center [596, 69] width 101 height 15
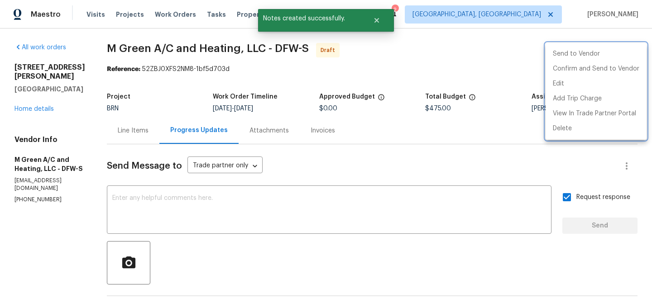
click at [158, 47] on div at bounding box center [326, 151] width 652 height 303
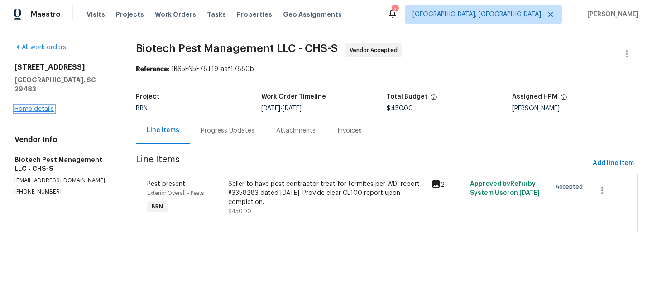
click at [41, 106] on link "Home details" at bounding box center [33, 109] width 39 height 6
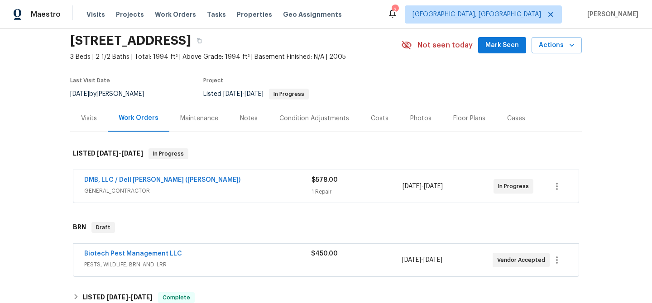
scroll to position [48, 0]
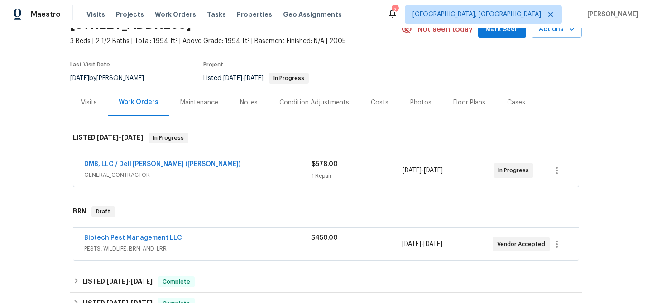
click at [110, 234] on span "Biotech Pest Management LLC" at bounding box center [133, 238] width 98 height 9
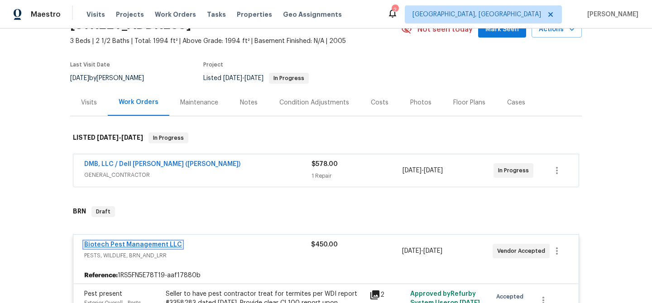
click at [106, 244] on link "Biotech Pest Management LLC" at bounding box center [133, 245] width 98 height 6
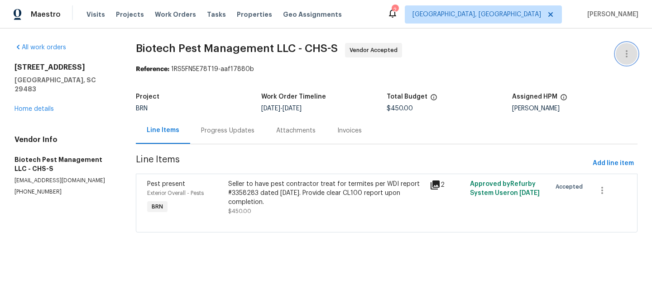
click at [625, 48] on button "button" at bounding box center [627, 54] width 22 height 22
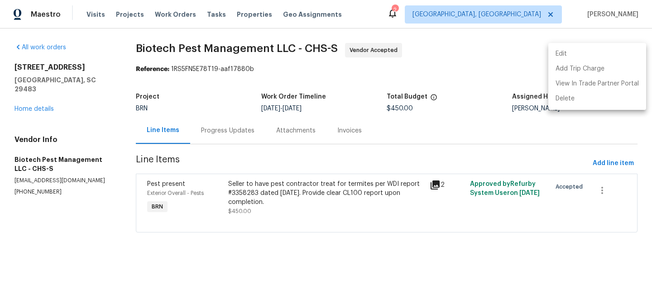
click at [587, 45] on ul "Edit Add Trip Charge View In Trade Partner Portal Delete" at bounding box center [597, 76] width 98 height 67
click at [580, 55] on li "Edit" at bounding box center [597, 54] width 98 height 15
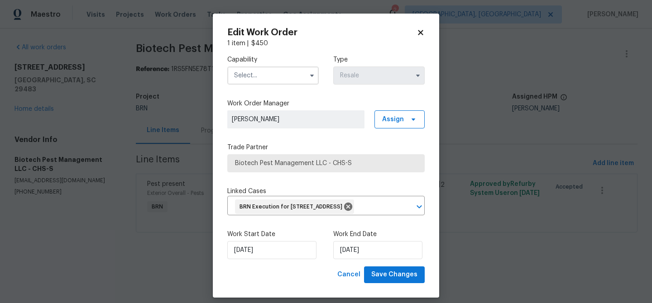
click at [263, 74] on input "text" at bounding box center [272, 76] width 91 height 18
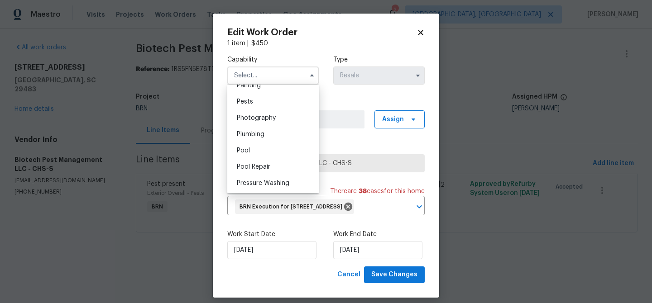
scroll to position [773, 0]
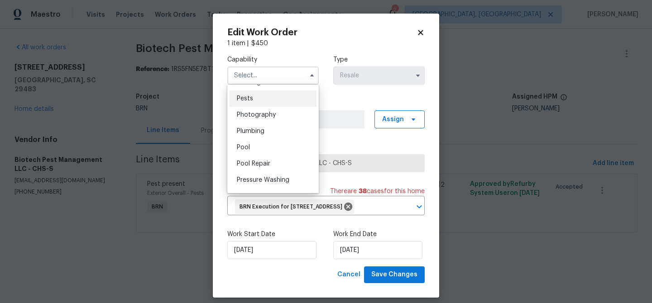
click at [252, 101] on span "Pests" at bounding box center [245, 99] width 16 height 6
type input "Pests"
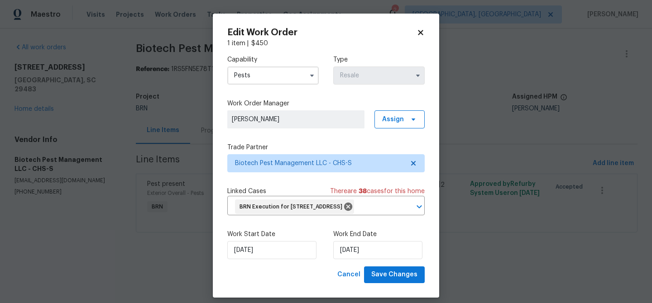
click at [263, 147] on label "Trade Partner" at bounding box center [325, 147] width 197 height 9
click at [251, 163] on span "Biotech Pest Management LLC - CHS-S" at bounding box center [319, 163] width 169 height 9
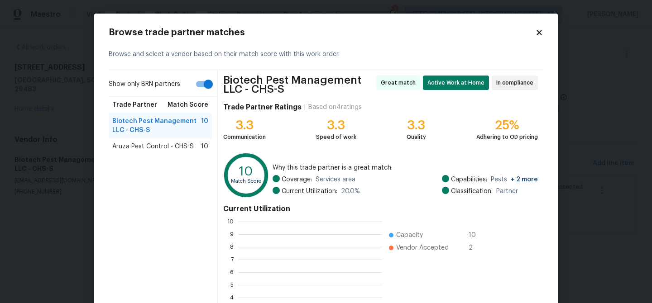
scroll to position [127, 144]
click at [145, 145] on span "Aruza Pest Control - CHS-S" at bounding box center [153, 146] width 82 height 9
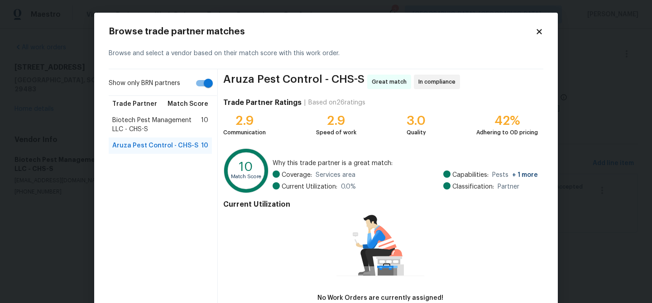
scroll to position [59, 0]
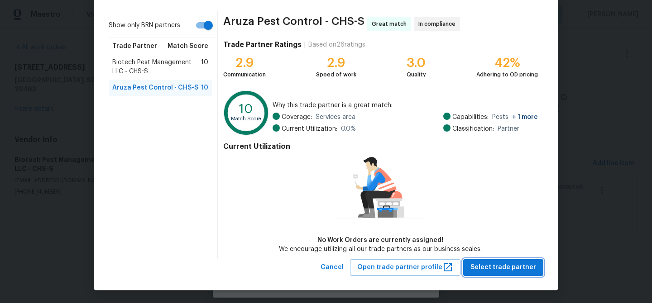
click at [478, 269] on span "Select trade partner" at bounding box center [503, 267] width 66 height 11
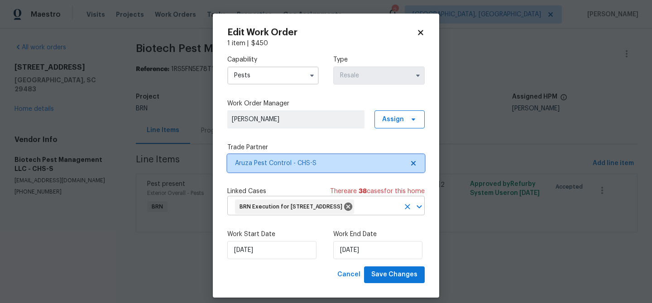
scroll to position [0, 0]
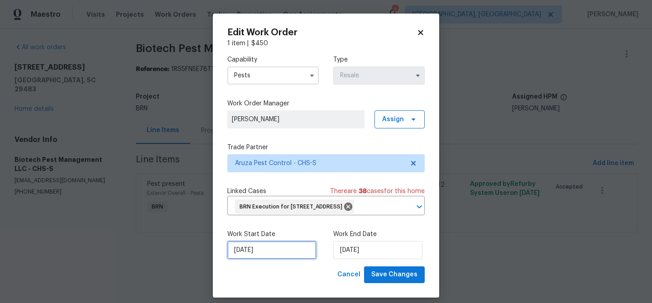
click at [245, 259] on input "22/08/2025" at bounding box center [271, 250] width 89 height 18
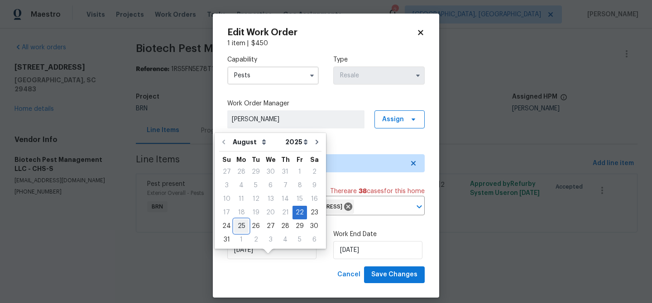
click at [236, 224] on div "25" at bounding box center [241, 226] width 14 height 13
type input "25/08/2025"
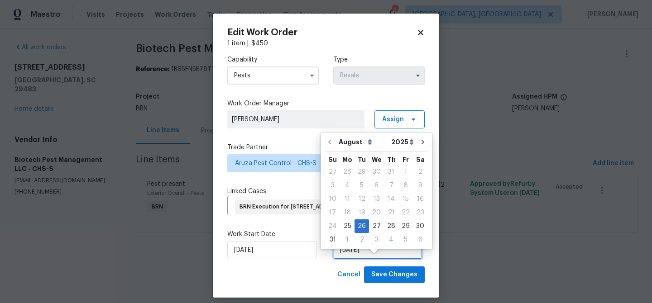
click at [340, 259] on input "26/08/2025" at bounding box center [377, 250] width 89 height 18
click at [372, 227] on div "27" at bounding box center [376, 226] width 15 height 13
type input "27/08/2025"
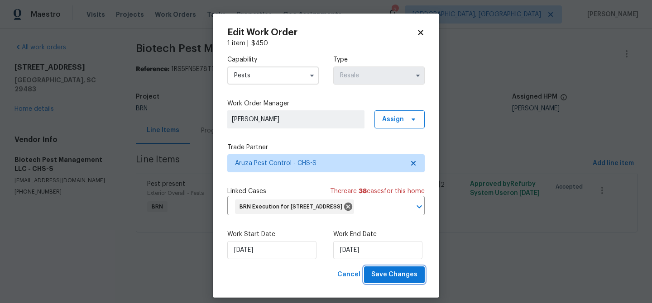
click at [381, 281] on span "Save Changes" at bounding box center [394, 274] width 46 height 11
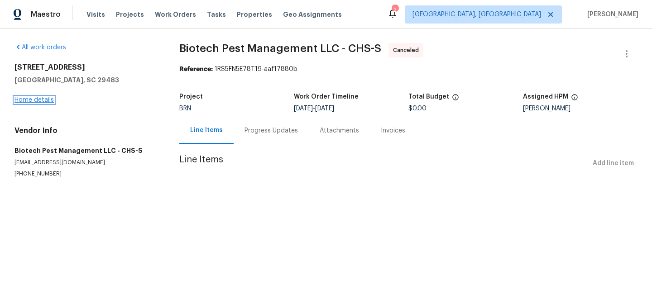
click at [38, 97] on link "Home details" at bounding box center [33, 100] width 39 height 6
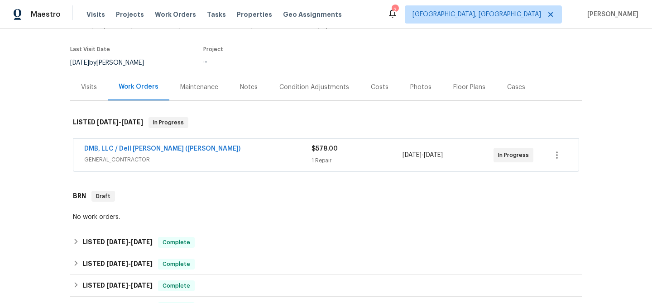
scroll to position [134, 0]
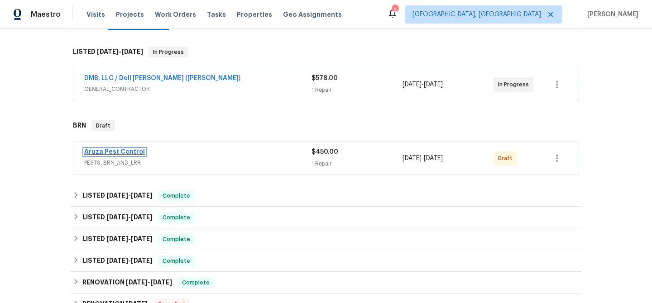
click at [98, 152] on link "Aruza Pest Control" at bounding box center [114, 152] width 61 height 6
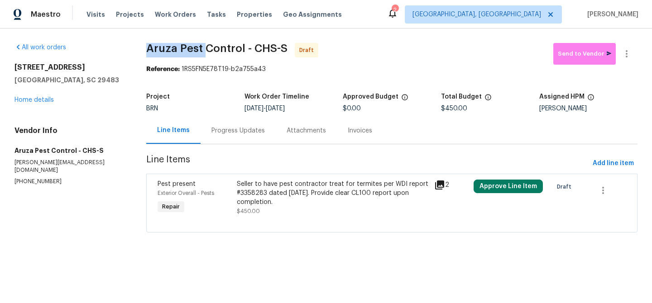
drag, startPoint x: 139, startPoint y: 51, endPoint x: 202, endPoint y: 51, distance: 62.5
click at [202, 51] on div "All work orders 529 Delafield Dr # 529 Summerville, SC 29483 Home details Vendo…" at bounding box center [326, 144] width 652 height 230
copy span "Aruza Pest"
click at [226, 125] on div "Progress Updates" at bounding box center [238, 130] width 75 height 27
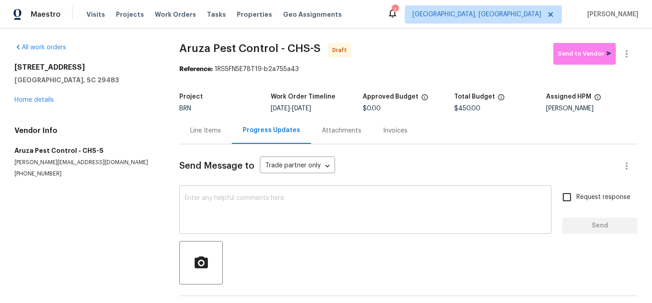
click at [267, 216] on textarea at bounding box center [365, 211] width 361 height 32
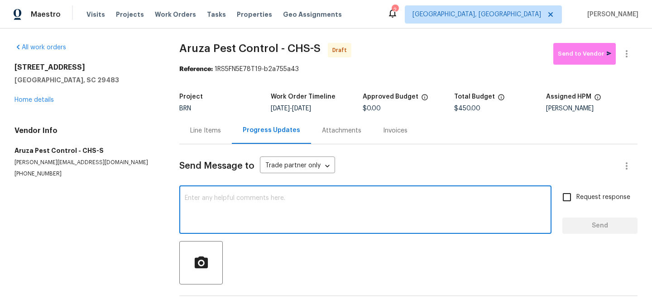
paste textarea "Hi, I'm Ananthi from Opendoor. Just wanted to check if you received the WO for …"
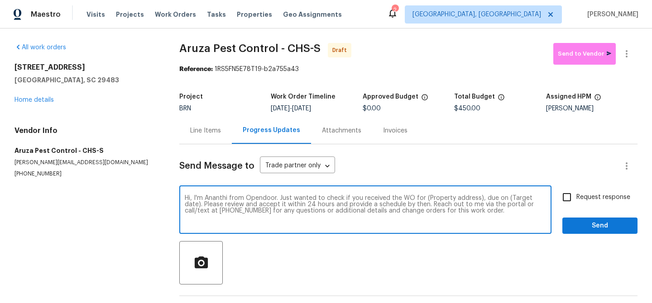
drag, startPoint x: 478, startPoint y: 200, endPoint x: 423, endPoint y: 199, distance: 54.8
click at [423, 199] on textarea "Hi, I'm Ananthi from Opendoor. Just wanted to check if you received the WO for …" at bounding box center [365, 211] width 361 height 32
paste textarea "529 Delafield Dr # 529, Summerville, SC 29483"
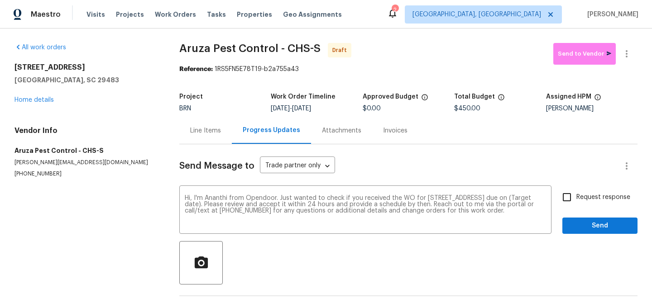
drag, startPoint x: 305, startPoint y: 110, endPoint x: 333, endPoint y: 110, distance: 28.1
click at [311, 110] on span "8/25/2025 - 8/27/2025" at bounding box center [291, 109] width 40 height 6
drag, startPoint x: 338, startPoint y: 110, endPoint x: 307, endPoint y: 109, distance: 31.7
click at [307, 109] on div "8/25/2025 - 8/27/2025" at bounding box center [316, 109] width 91 height 6
copy span "[DATE]"
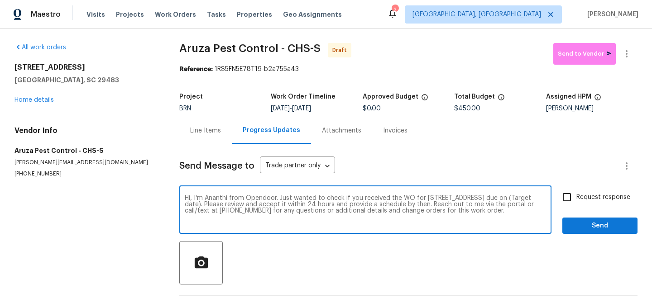
drag, startPoint x: 265, startPoint y: 205, endPoint x: 230, endPoint y: 205, distance: 34.9
click at [230, 205] on textarea "Hi, I'm Ananthi from Opendoor. Just wanted to check if you received the WO for …" at bounding box center [365, 211] width 361 height 32
paste textarea "[DATE]"
type textarea "Hi, I'm Ananthi from Opendoor. Just wanted to check if you received the WO for …"
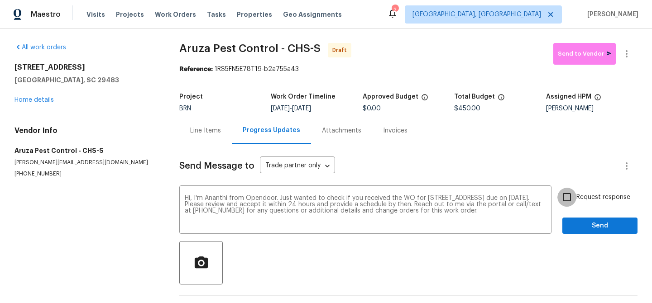
click at [576, 196] on input "Request response" at bounding box center [566, 197] width 19 height 19
checkbox input "true"
click at [582, 225] on span "Send" at bounding box center [600, 226] width 61 height 11
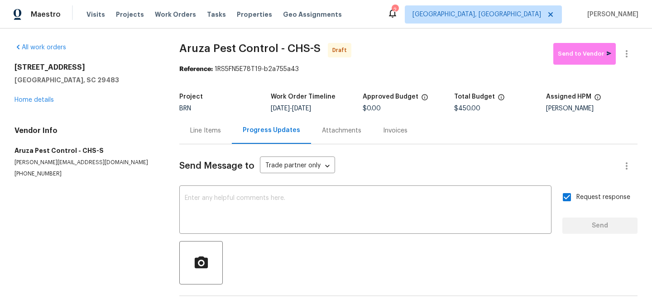
click at [628, 39] on div "All work orders 529 Delafield Dr # 529 Summerville, SC 29483 Home details Vendo…" at bounding box center [326, 184] width 652 height 310
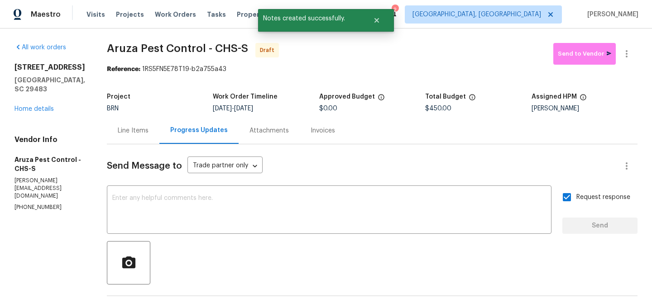
click at [628, 42] on div "All work orders 529 Delafield Dr # 529 Summerville, SC 29483 Home details Vendo…" at bounding box center [326, 218] width 652 height 379
click at [622, 53] on icon "button" at bounding box center [626, 53] width 11 height 11
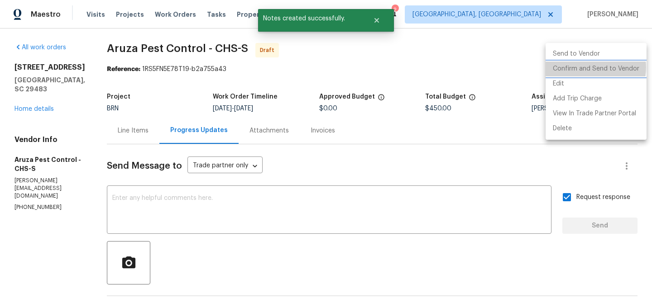
click at [586, 67] on li "Confirm and Send to Vendor" at bounding box center [596, 69] width 101 height 15
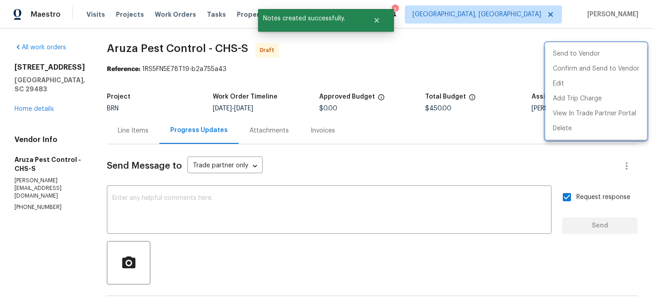
click at [268, 49] on div at bounding box center [326, 151] width 652 height 303
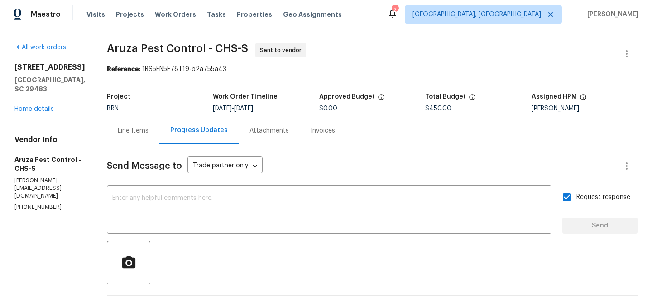
click at [140, 60] on span "Aruza Pest Control - CHS-S Sent to vendor" at bounding box center [361, 54] width 509 height 22
drag, startPoint x: 108, startPoint y: 52, endPoint x: 168, endPoint y: 52, distance: 59.8
click at [168, 52] on span "Aruza Pest Control - CHS-S" at bounding box center [177, 48] width 141 height 11
copy span "Aruza Pest"
click at [126, 77] on section "Aruza Pest Control - CHS-S Sent to vendor Reference: 1RS5FN5E78T19-b2a755a43 Pr…" at bounding box center [372, 218] width 531 height 350
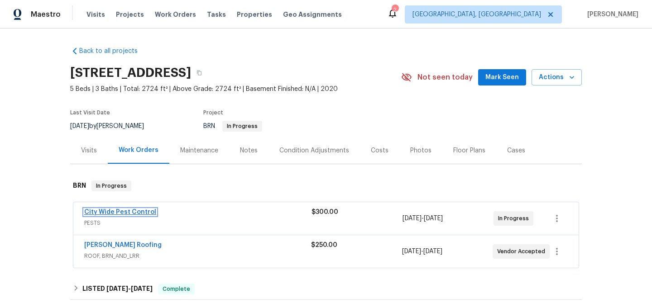
click at [100, 212] on link "City Wide Pest Control" at bounding box center [120, 212] width 72 height 6
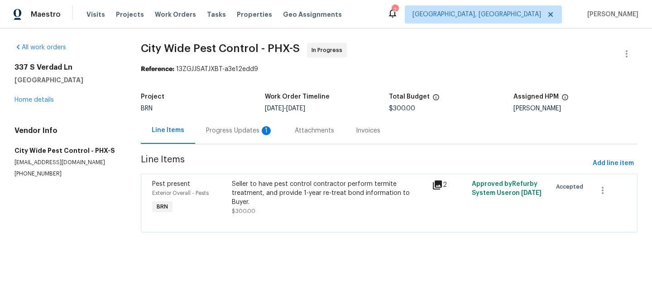
click at [235, 137] on div "Progress Updates 1" at bounding box center [239, 130] width 89 height 27
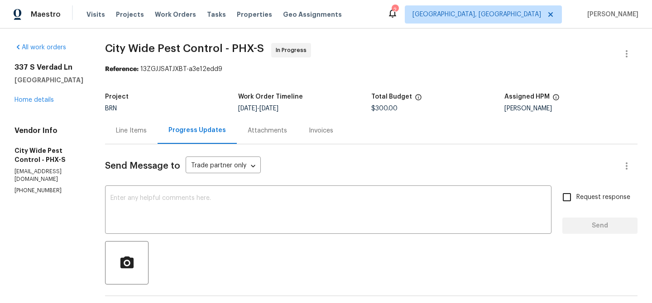
click at [128, 138] on div "Line Items" at bounding box center [131, 130] width 53 height 27
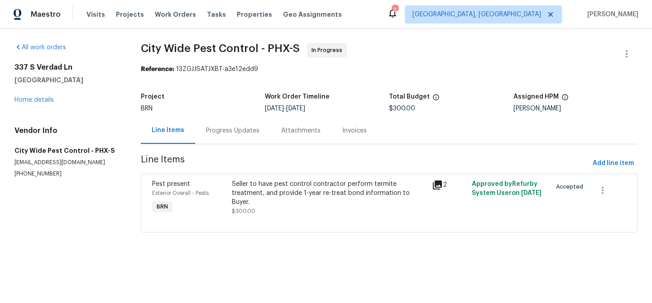
click at [225, 138] on div "Progress Updates" at bounding box center [232, 130] width 75 height 27
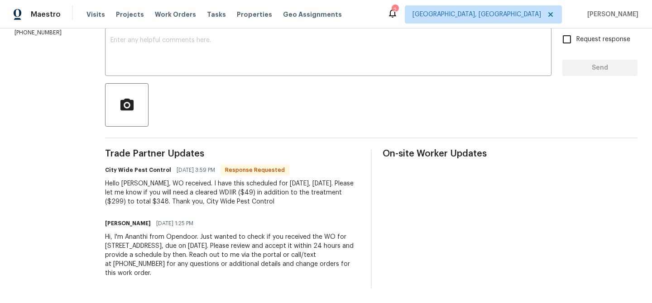
scroll to position [153, 0]
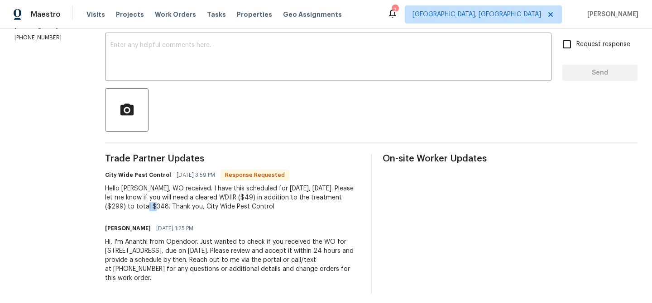
drag, startPoint x: 138, startPoint y: 204, endPoint x: 124, endPoint y: 204, distance: 14.0
click at [124, 204] on div "Hello [PERSON_NAME], WO received. I have this scheduled for [DATE], [DATE]. Ple…" at bounding box center [232, 197] width 255 height 27
copy div "348"
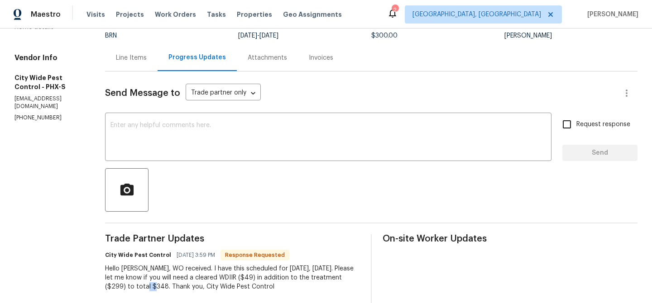
scroll to position [0, 0]
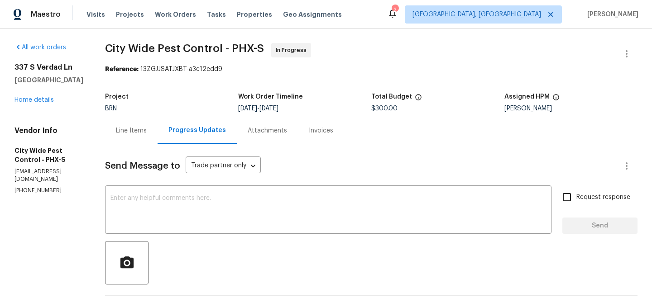
click at [123, 126] on div "Line Items" at bounding box center [131, 130] width 31 height 9
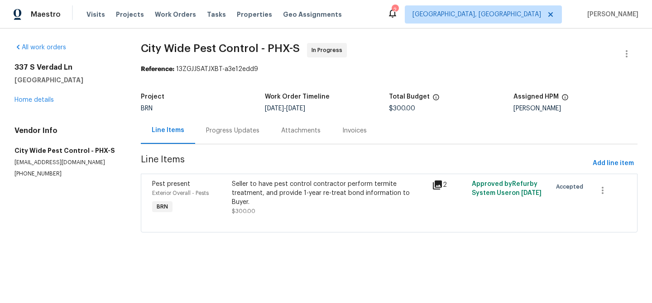
click at [240, 172] on span "Line Items" at bounding box center [365, 163] width 448 height 17
click at [248, 183] on div "Seller to have pest control contractor perform termite treatment, and provide 1…" at bounding box center [329, 193] width 194 height 27
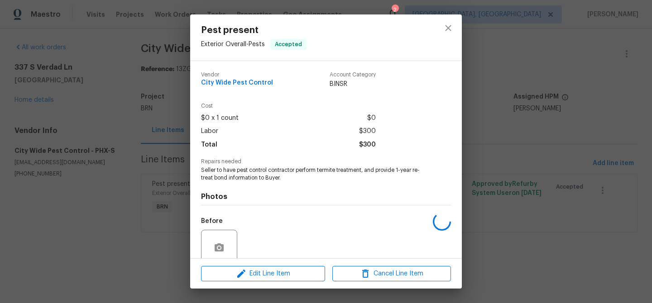
scroll to position [53, 0]
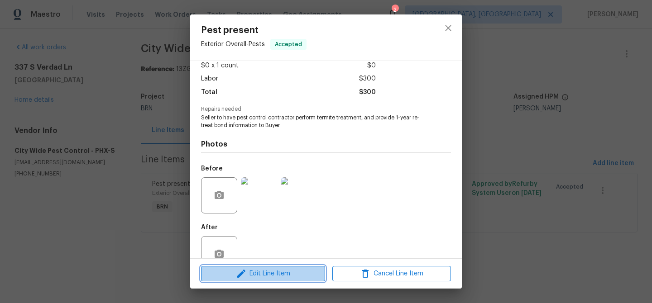
click at [249, 269] on span "Edit Line Item" at bounding box center [263, 274] width 119 height 11
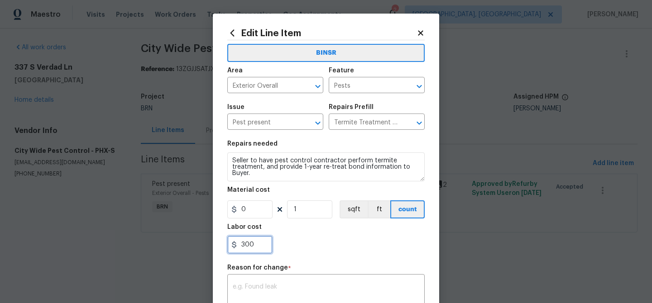
click at [255, 244] on input "300" at bounding box center [249, 245] width 45 height 18
type input "3"
paste input "348"
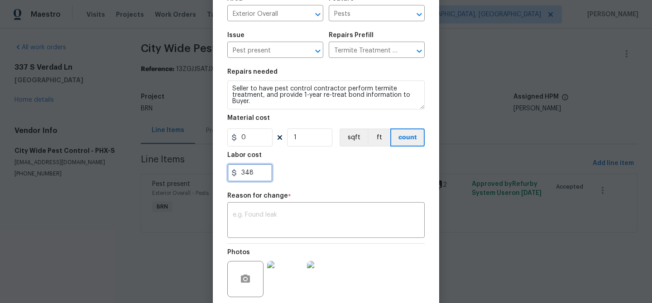
type input "348"
click at [295, 199] on div "Reason for change *" at bounding box center [325, 199] width 197 height 12
click at [280, 230] on textarea at bounding box center [326, 221] width 187 height 19
paste textarea "(AM) Updated per vendors final cost."
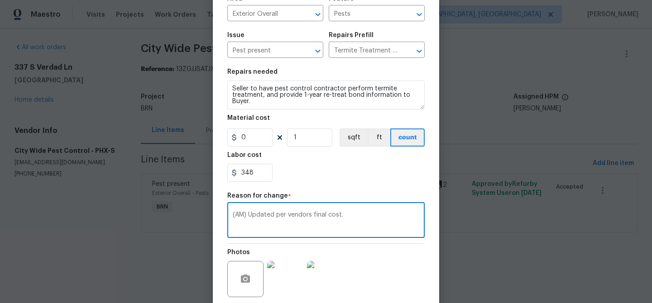
scroll to position [143, 0]
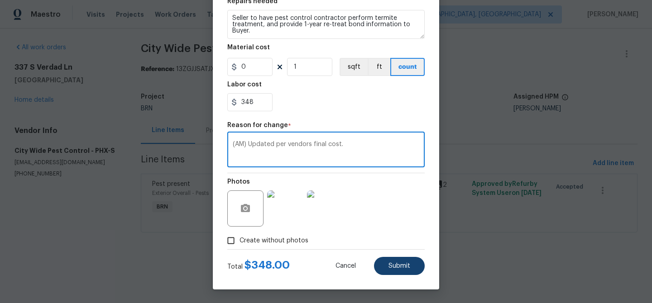
type textarea "(AM) Updated per vendors final cost."
click at [397, 275] on button "Submit" at bounding box center [399, 266] width 51 height 18
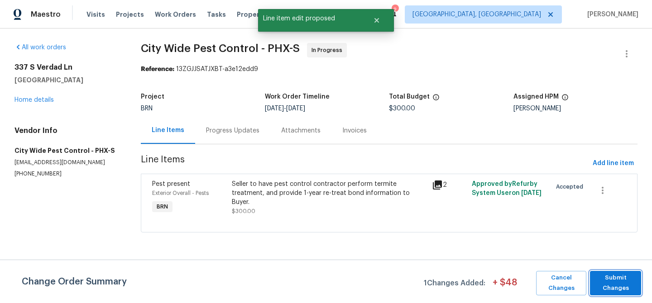
scroll to position [0, 0]
click at [621, 278] on span "Submit Changes" at bounding box center [616, 283] width 42 height 21
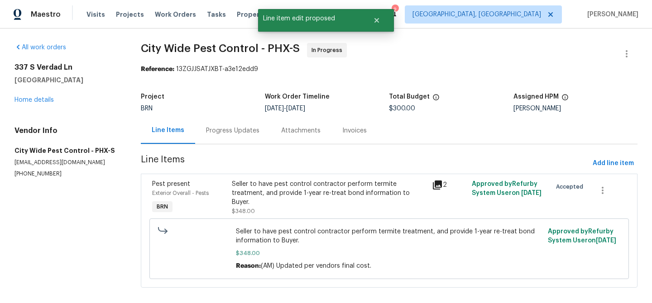
click at [216, 137] on div "Progress Updates" at bounding box center [232, 130] width 75 height 27
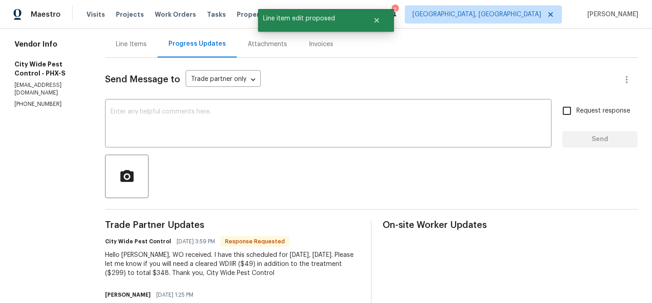
scroll to position [92, 0]
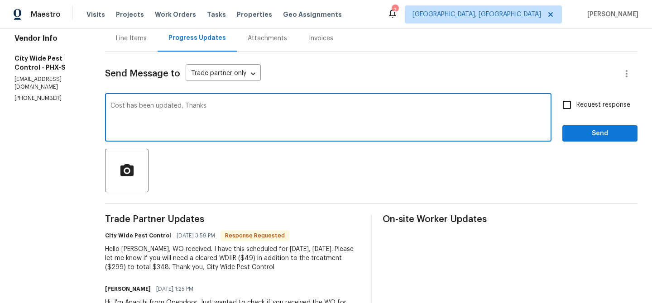
type textarea "Cost has been updated, Thanks"
click at [568, 112] on input "Request response" at bounding box center [566, 105] width 19 height 19
checkbox input "true"
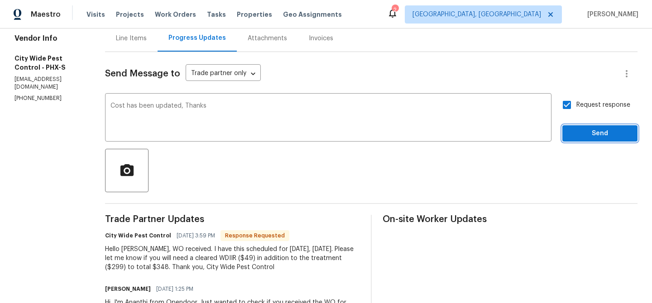
click at [571, 137] on span "Send" at bounding box center [600, 133] width 61 height 11
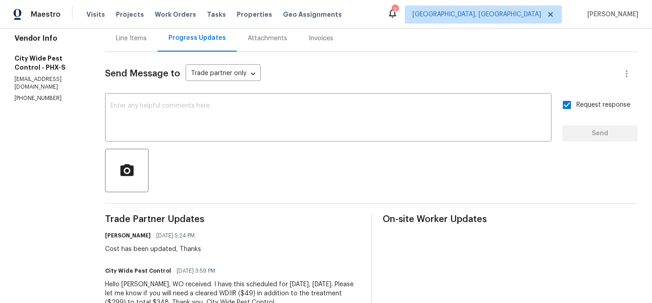
scroll to position [0, 0]
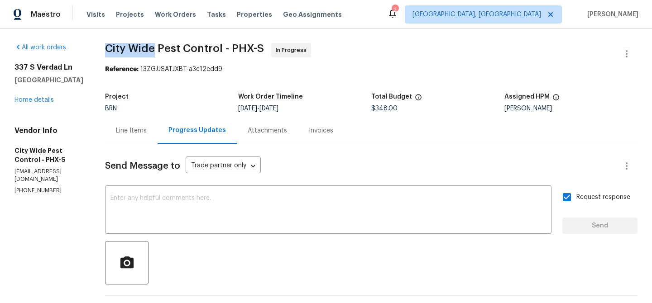
drag, startPoint x: 106, startPoint y: 50, endPoint x: 160, endPoint y: 47, distance: 54.4
click at [160, 47] on div "All work orders [STREET_ADDRESS] Home details Vendor Info City Wide Pest Contro…" at bounding box center [326, 263] width 652 height 468
copy span "City Wide"
click at [32, 103] on link "Home details" at bounding box center [33, 100] width 39 height 6
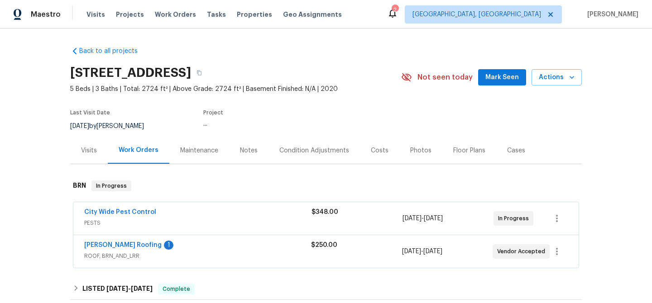
scroll to position [96, 0]
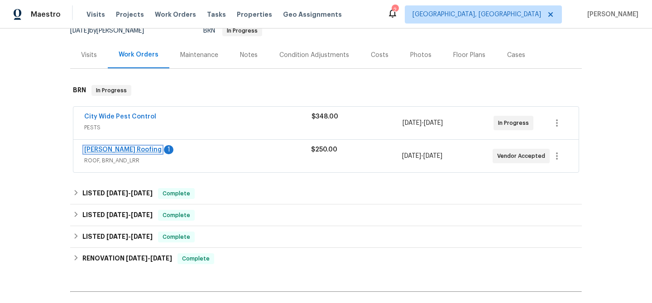
click at [102, 149] on link "[PERSON_NAME] Roofing" at bounding box center [122, 150] width 77 height 6
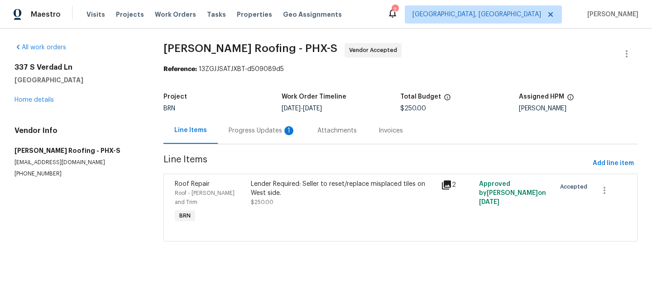
click at [236, 137] on div "Progress Updates 1" at bounding box center [262, 130] width 89 height 27
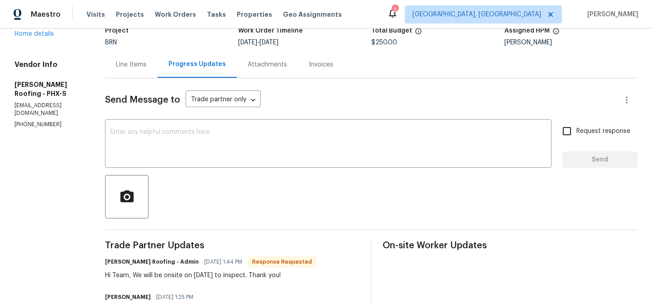
scroll to position [140, 0]
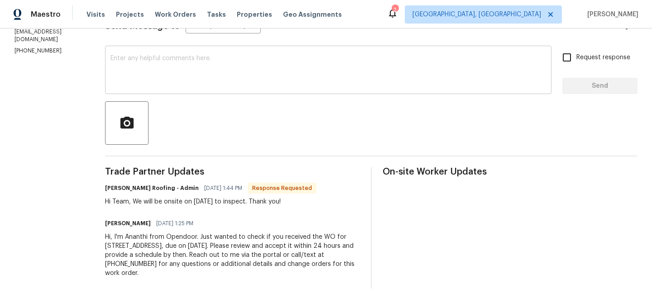
click at [163, 62] on textarea at bounding box center [328, 71] width 436 height 32
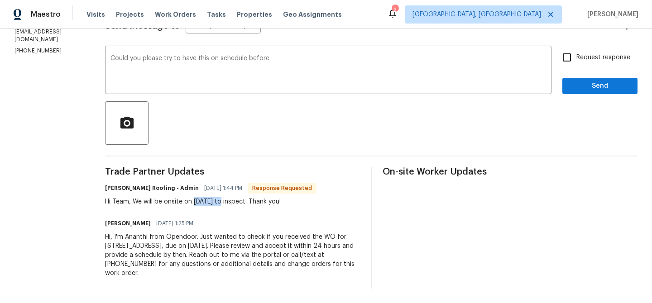
drag, startPoint x: 195, startPoint y: 202, endPoint x: 225, endPoint y: 202, distance: 29.4
click at [225, 202] on div "Hi Team, We will be onsite on [DATE] to inspect. Thank you!" at bounding box center [210, 201] width 211 height 9
copy div "[DATE]"
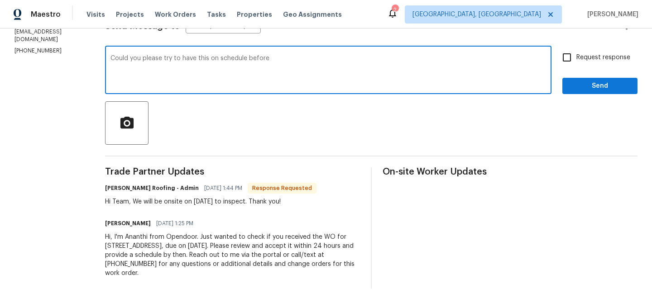
click at [319, 56] on textarea "Could you please try to have this on schedule before" at bounding box center [328, 71] width 436 height 32
paste textarea "[DATE]"
type textarea "Could you please try to have this on schedule before [DATE]?"
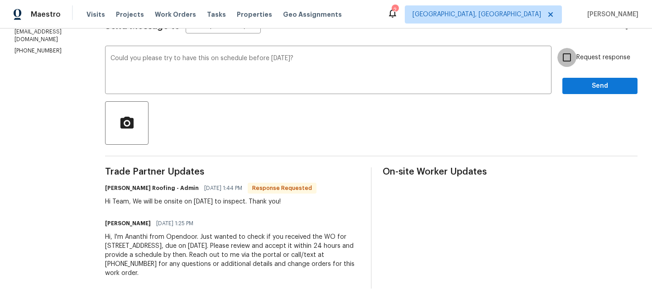
click at [569, 62] on input "Request response" at bounding box center [566, 57] width 19 height 19
checkbox input "true"
click at [569, 83] on button "Send" at bounding box center [599, 86] width 75 height 17
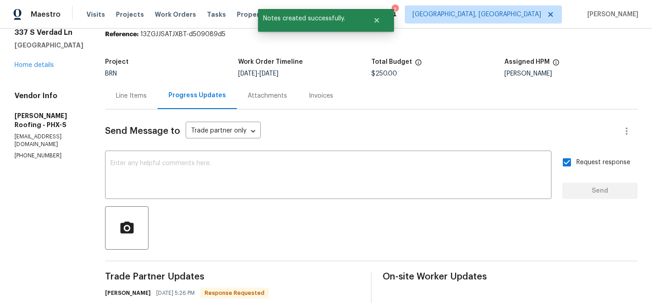
scroll to position [0, 0]
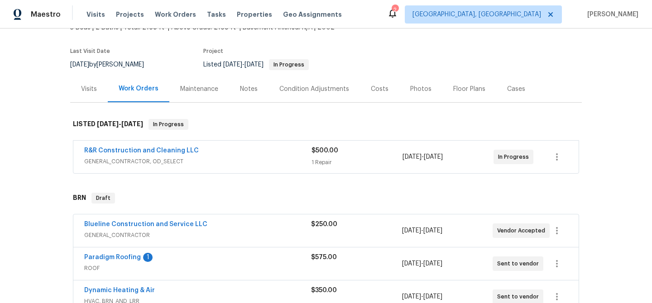
scroll to position [65, 0]
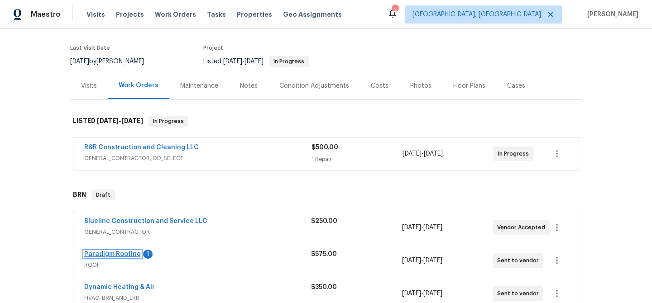
click at [106, 253] on link "Paradigm Roofing" at bounding box center [112, 254] width 57 height 6
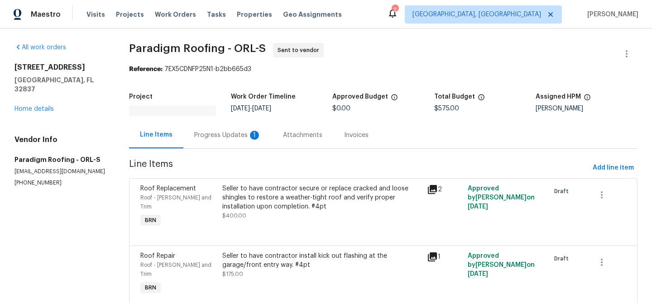
click at [235, 139] on div "Progress Updates 1" at bounding box center [227, 135] width 89 height 27
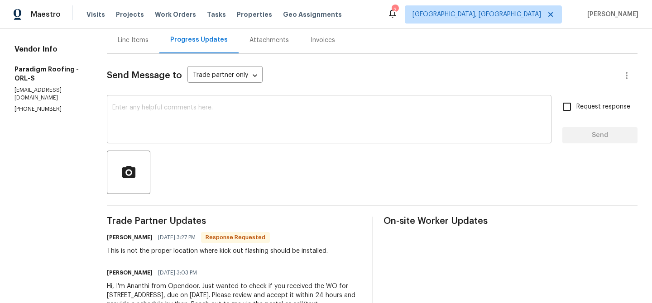
scroll to position [91, 0]
click at [162, 122] on textarea at bounding box center [329, 120] width 434 height 32
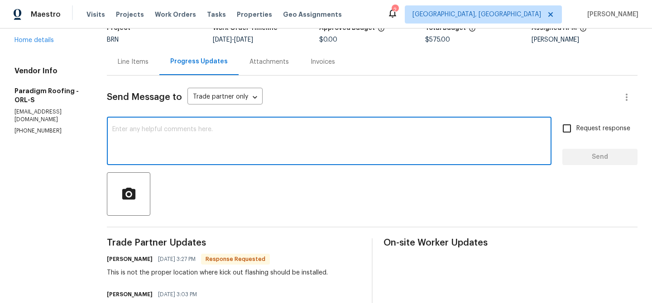
click at [133, 62] on div "Line Items" at bounding box center [133, 62] width 31 height 9
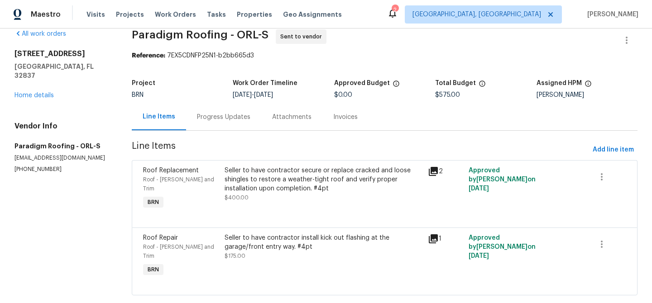
click at [221, 115] on div "Progress Updates" at bounding box center [223, 117] width 53 height 9
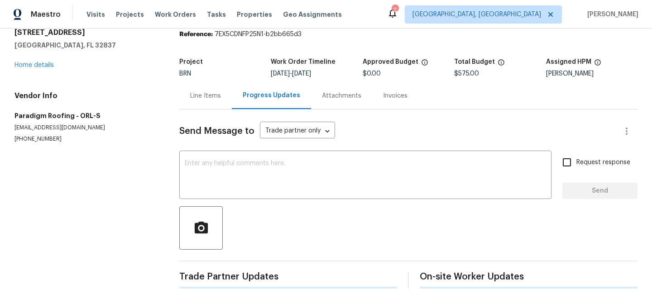
scroll to position [69, 0]
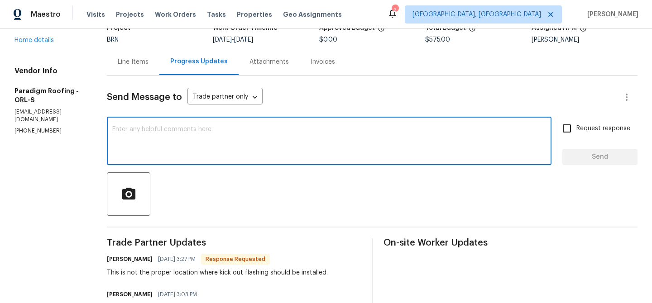
drag, startPoint x: 197, startPoint y: 168, endPoint x: 126, endPoint y: 135, distance: 78.0
click at [126, 135] on textarea at bounding box center [329, 142] width 434 height 32
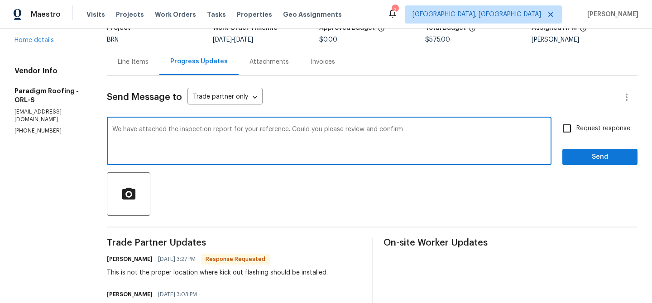
drag, startPoint x: 366, startPoint y: 131, endPoint x: 450, endPoint y: 129, distance: 83.8
click at [450, 130] on textarea "We have attached the inspection report for your reference. Could you please rev…" at bounding box center [329, 142] width 434 height 32
type textarea "We have attached the inspection report for your reference. Could you please rev…"
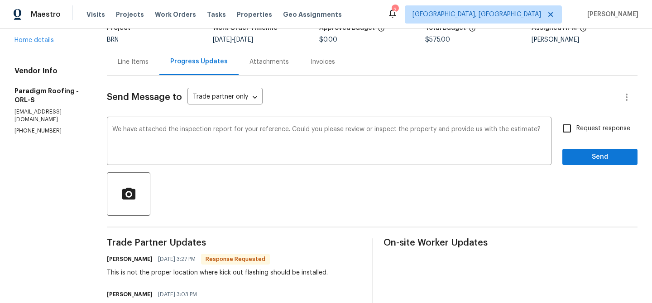
click at [593, 134] on label "Request response" at bounding box center [593, 128] width 73 height 19
click at [576, 134] on input "Request response" at bounding box center [566, 128] width 19 height 19
checkbox input "true"
click at [586, 147] on div "Request response Send" at bounding box center [599, 142] width 75 height 46
click at [595, 159] on span "Send" at bounding box center [600, 157] width 61 height 11
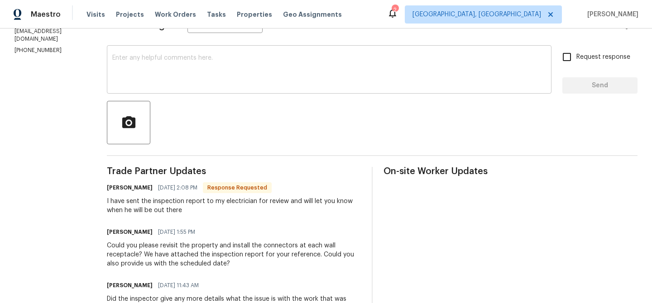
scroll to position [141, 0]
click at [168, 88] on div "x ​" at bounding box center [329, 70] width 445 height 46
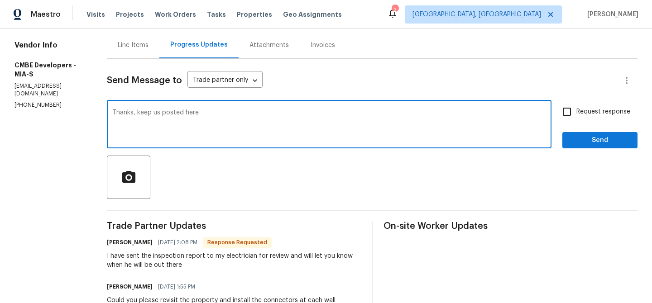
scroll to position [0, 0]
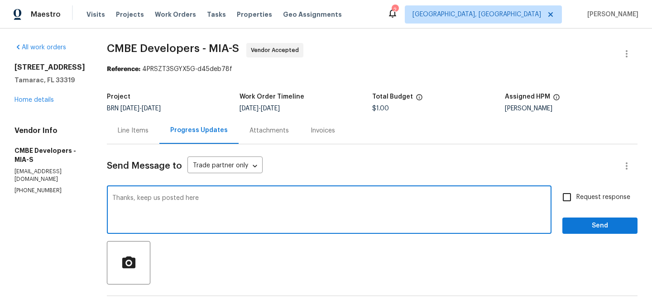
drag, startPoint x: 139, startPoint y: 199, endPoint x: 328, endPoint y: 213, distance: 190.2
click at [328, 213] on textarea "Thanks, keep us posted here" at bounding box center [329, 211] width 434 height 32
type textarea "Thanks,Do you have any update on the scheduled date?"
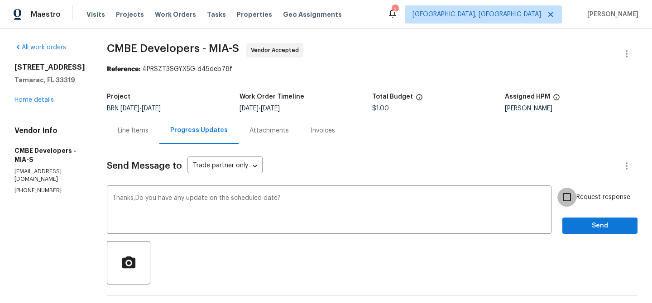
click at [576, 194] on input "Request response" at bounding box center [566, 197] width 19 height 19
checkbox input "true"
click at [576, 210] on div "Request response Send" at bounding box center [599, 211] width 75 height 46
click at [572, 223] on span "Send" at bounding box center [600, 226] width 61 height 11
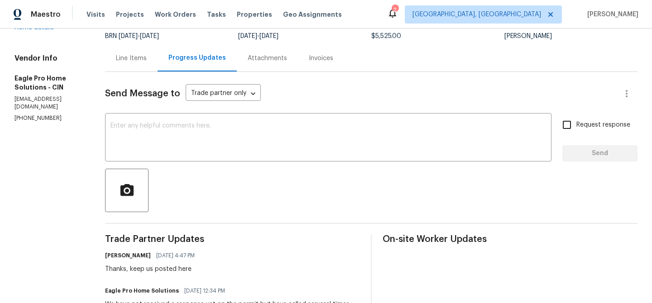
scroll to position [110, 0]
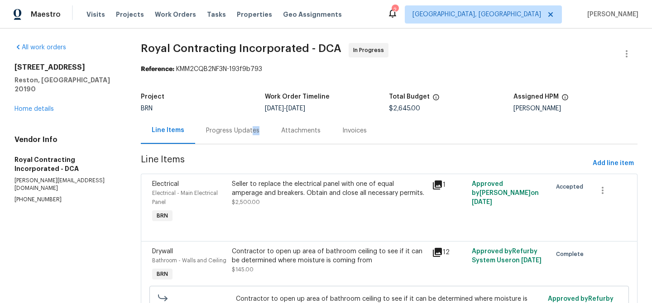
click at [248, 135] on div "Progress Updates" at bounding box center [232, 130] width 75 height 27
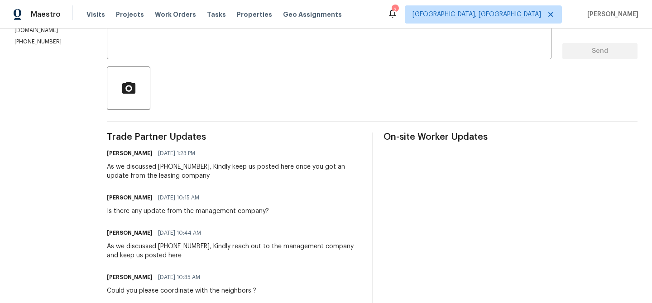
scroll to position [175, 0]
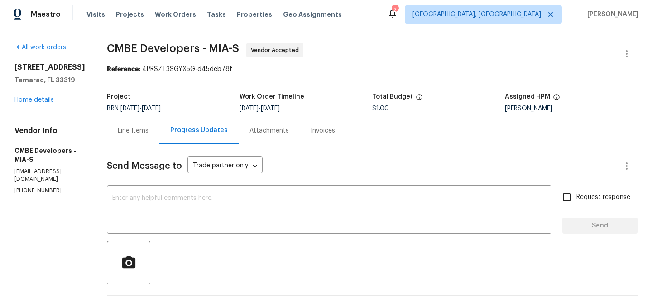
click at [120, 130] on div "Line Items" at bounding box center [133, 130] width 53 height 27
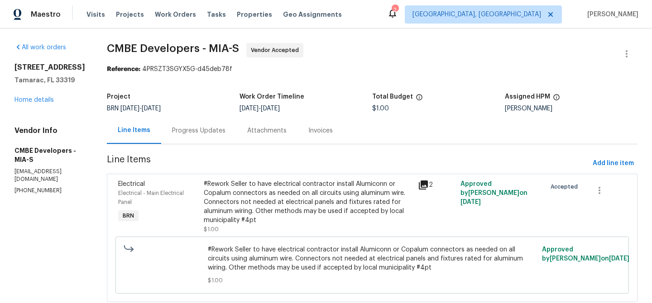
scroll to position [24, 0]
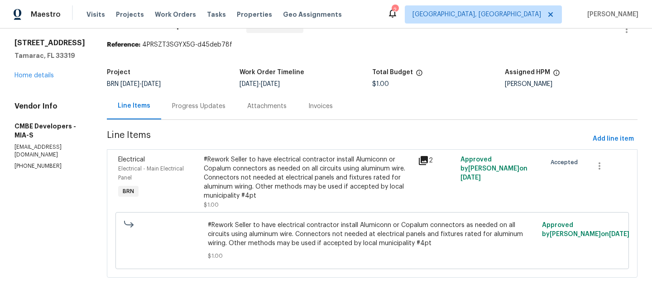
click at [267, 173] on div "#Rework Seller to have electrical contractor install Alumiconn or Copalum conne…" at bounding box center [308, 177] width 209 height 45
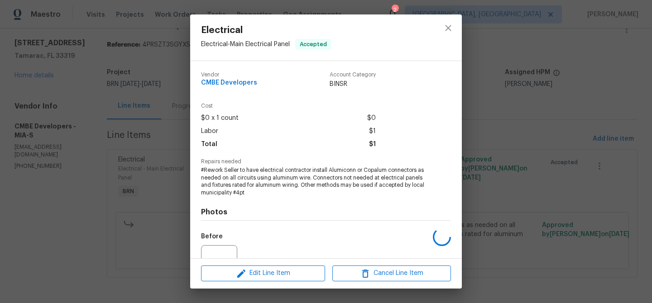
scroll to position [91, 0]
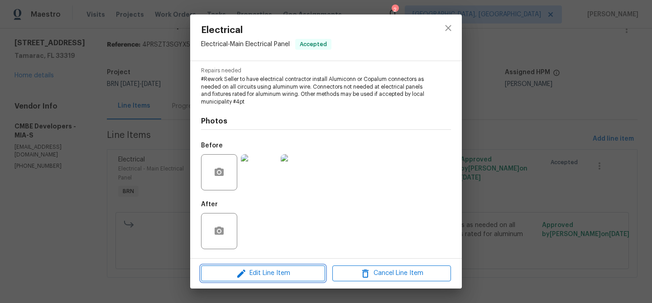
click at [252, 278] on span "Edit Line Item" at bounding box center [263, 273] width 119 height 11
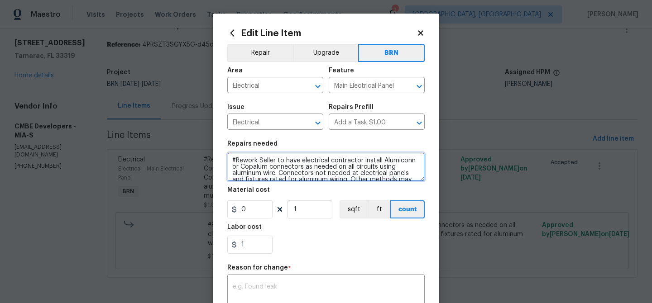
drag, startPoint x: 259, startPoint y: 162, endPoint x: 225, endPoint y: 162, distance: 34.0
click at [225, 162] on div "Edit Line Item Repair Upgrade BRN Area Electrical ​ Feature Main Electrical Pan…" at bounding box center [326, 223] width 226 height 419
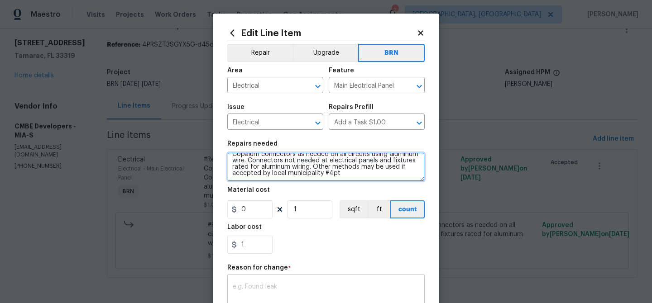
type textarea "Seller to have electrical contractor install Alumiconn or Copalum connectors as…"
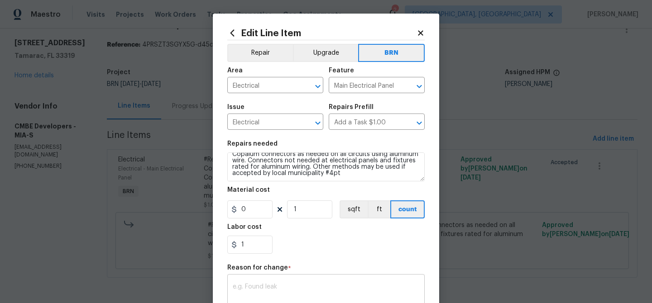
click at [244, 287] on textarea at bounding box center [326, 293] width 187 height 19
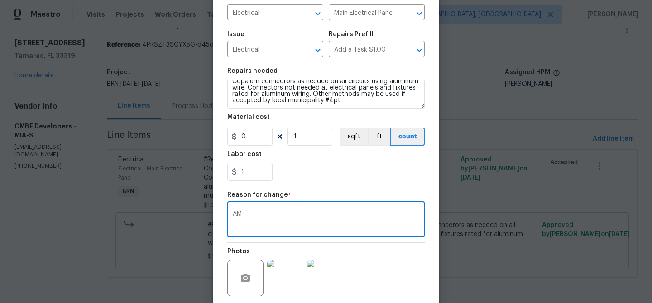
scroll to position [139, 0]
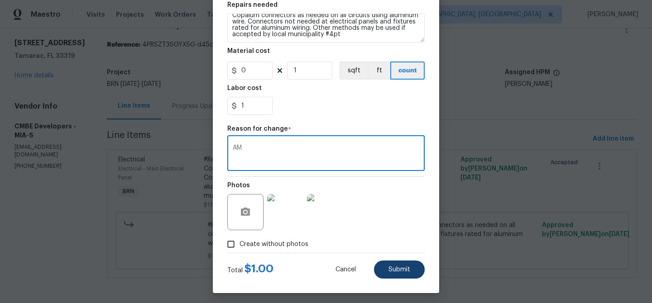
type textarea "AM"
click at [393, 269] on span "Submit" at bounding box center [399, 270] width 22 height 7
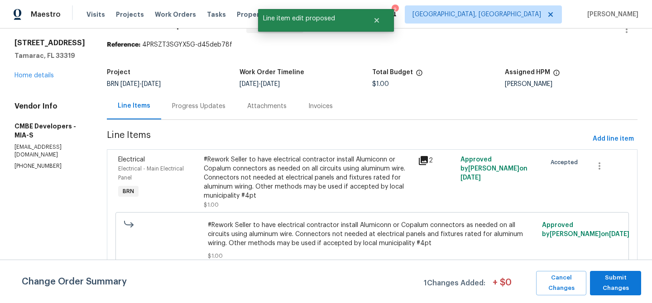
scroll to position [0, 0]
click at [607, 283] on span "Submit Changes" at bounding box center [616, 283] width 42 height 21
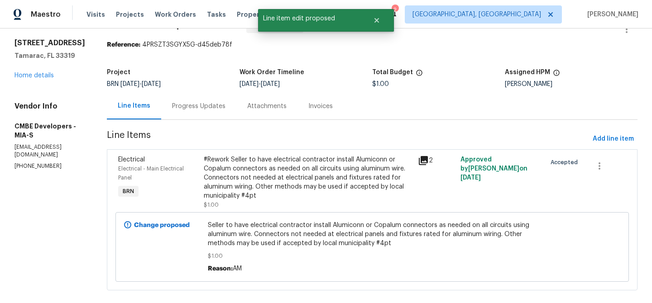
scroll to position [38, 0]
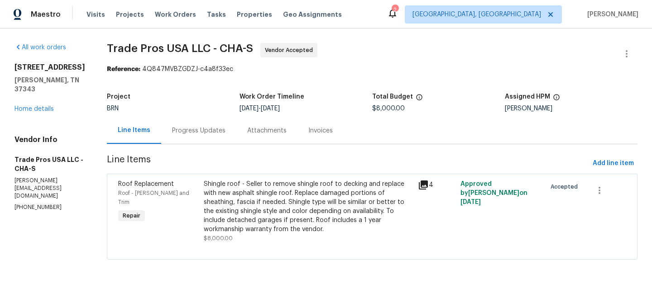
click at [225, 141] on div "Progress Updates" at bounding box center [198, 130] width 75 height 27
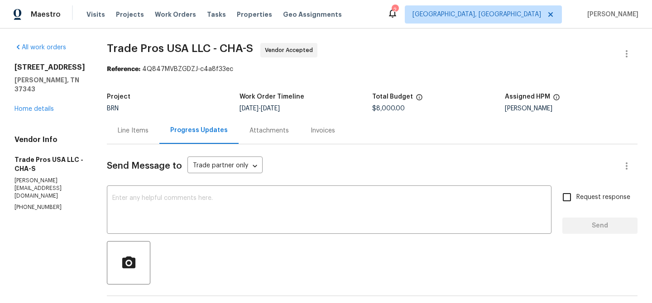
click at [44, 104] on div "[STREET_ADDRESS][PERSON_NAME] Home details" at bounding box center [49, 88] width 71 height 51
click at [38, 110] on link "Home details" at bounding box center [33, 109] width 39 height 6
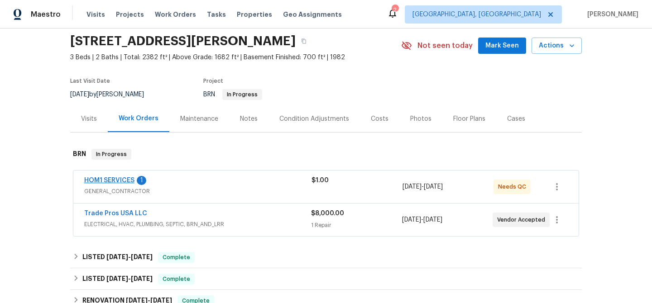
scroll to position [35, 0]
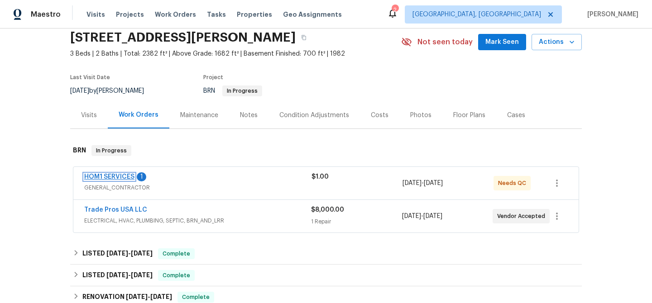
click at [115, 177] on link "HOM1 SERVICES" at bounding box center [109, 177] width 50 height 6
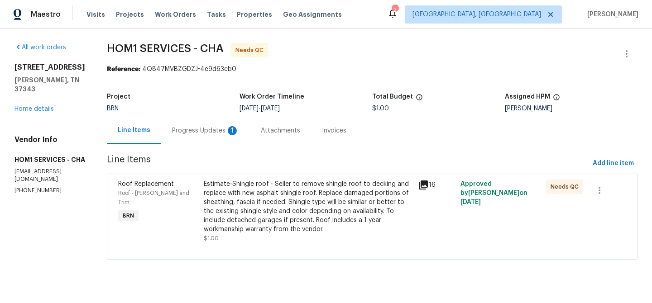
click at [183, 131] on div "Progress Updates 1" at bounding box center [205, 130] width 67 height 9
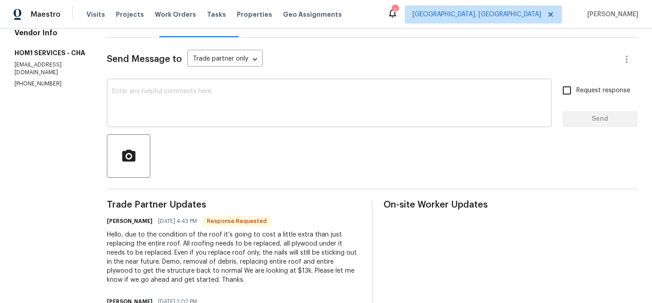
scroll to position [116, 0]
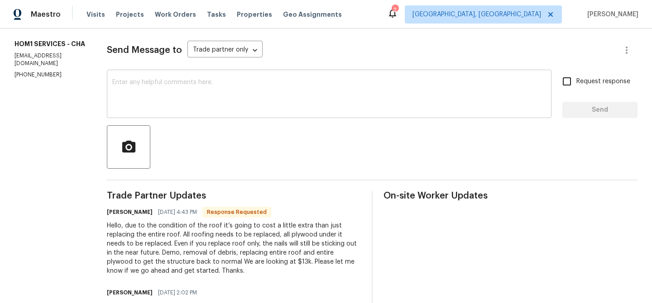
click at [159, 88] on textarea at bounding box center [329, 95] width 434 height 32
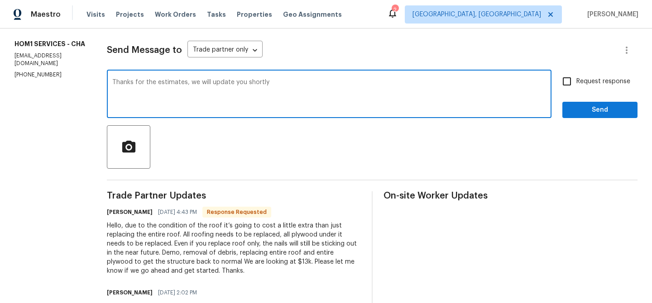
type textarea "Thanks for the estimates, we will update you shortly"
click at [574, 83] on input "Request response" at bounding box center [566, 81] width 19 height 19
checkbox input "true"
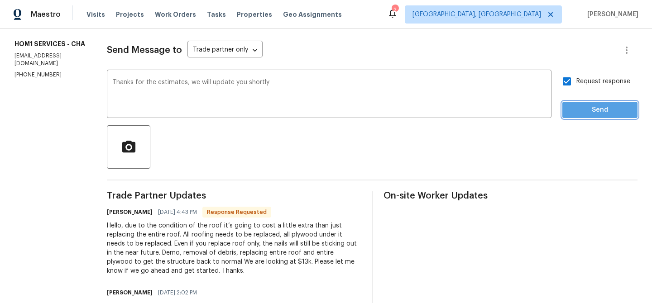
click at [579, 115] on span "Send" at bounding box center [600, 110] width 61 height 11
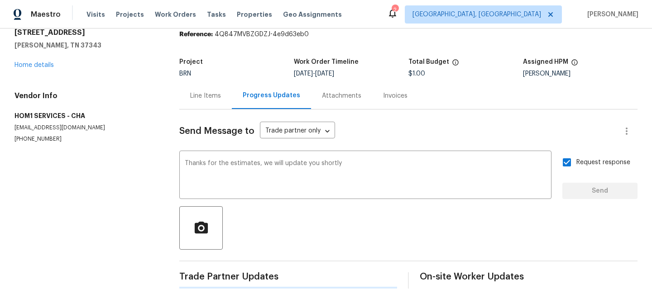
scroll to position [0, 0]
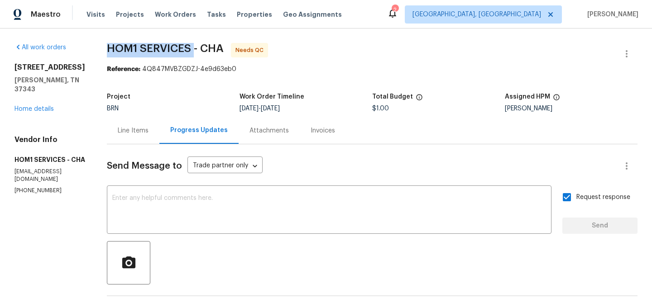
drag, startPoint x: 93, startPoint y: 51, endPoint x: 184, endPoint y: 51, distance: 91.0
copy span "HOM1 SERVICES"
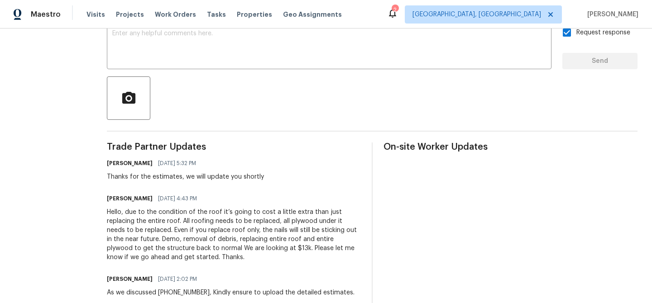
scroll to position [230, 0]
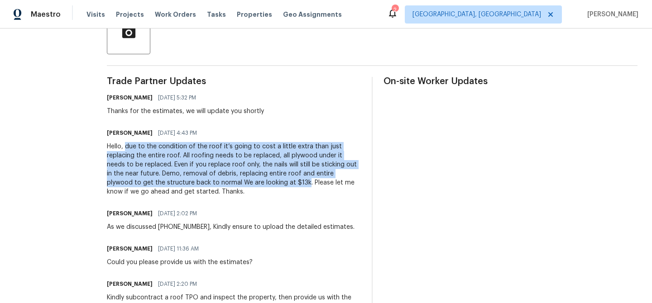
drag, startPoint x: 113, startPoint y: 146, endPoint x: 238, endPoint y: 183, distance: 130.9
click at [238, 184] on div "Hello, due to the condition of the roof it’s going to cost a little extra than …" at bounding box center [234, 169] width 254 height 54
copy div "due to the condition of the roof it’s going to cost a little extra than just re…"
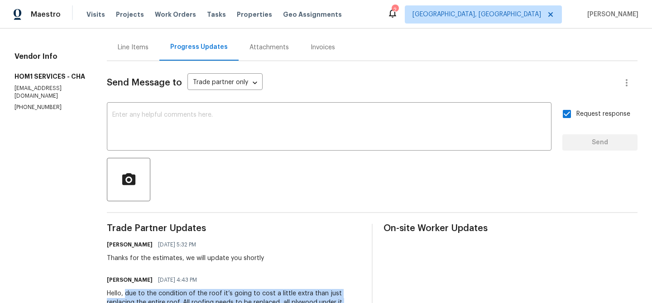
scroll to position [0, 0]
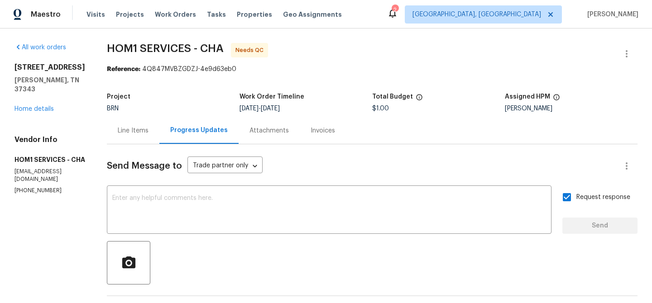
click at [107, 46] on span "HOM1 SERVICES - CHA" at bounding box center [165, 48] width 117 height 11
drag, startPoint x: 88, startPoint y: 51, endPoint x: 182, endPoint y: 48, distance: 94.7
copy span "HOM1 SERVICES"
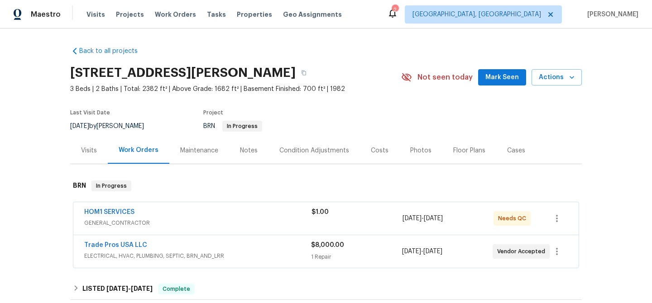
scroll to position [28, 0]
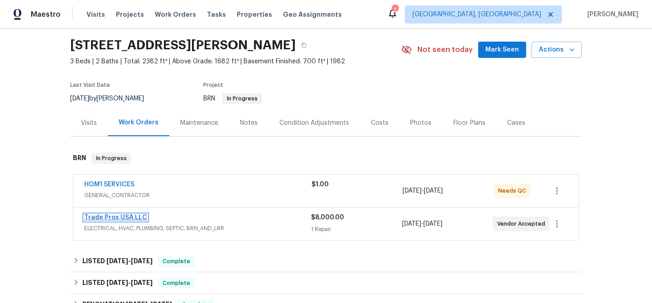
click at [98, 220] on link "Trade Pros USA LLC" at bounding box center [115, 218] width 63 height 6
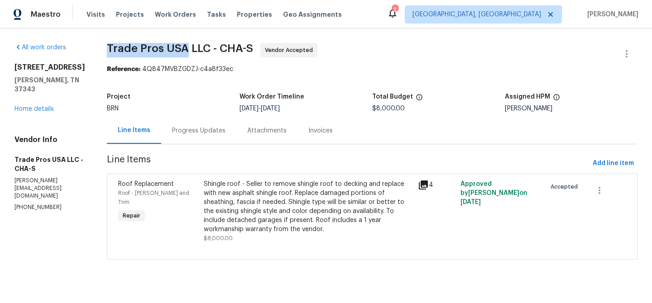
drag, startPoint x: 96, startPoint y: 49, endPoint x: 181, endPoint y: 49, distance: 85.1
click at [180, 49] on div "All work orders [STREET_ADDRESS][PERSON_NAME] Home details Vendor Info Trade Pr…" at bounding box center [326, 157] width 652 height 257
copy span "Trade Pros [GEOGRAPHIC_DATA]"
click at [274, 225] on div "Shingle roof - Seller to remove shingle roof to decking and replace with new as…" at bounding box center [308, 207] width 209 height 54
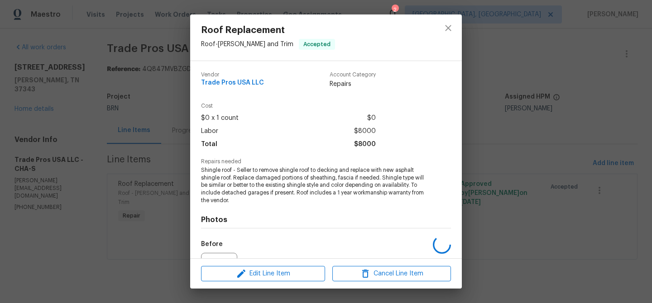
click at [245, 194] on span "Shingle roof - Seller to remove shingle roof to decking and replace with new as…" at bounding box center [313, 186] width 225 height 38
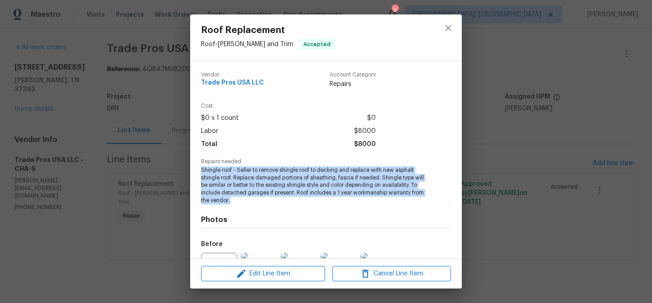
click at [245, 194] on span "Shingle roof - Seller to remove shingle roof to decking and replace with new as…" at bounding box center [313, 186] width 225 height 38
copy span "Shingle roof - Seller to remove shingle roof to decking and replace with new as…"
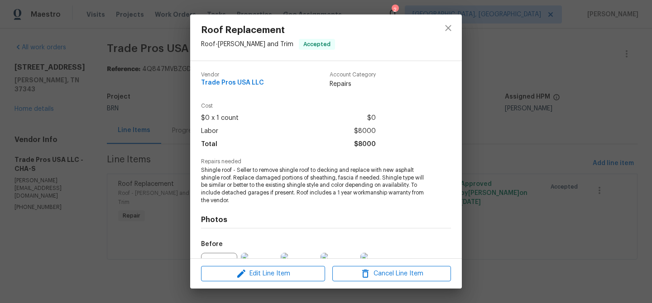
click at [125, 32] on div "Roof Replacement Roof - [PERSON_NAME] and Trim Accepted Vendor Trade Pros USA L…" at bounding box center [326, 151] width 652 height 303
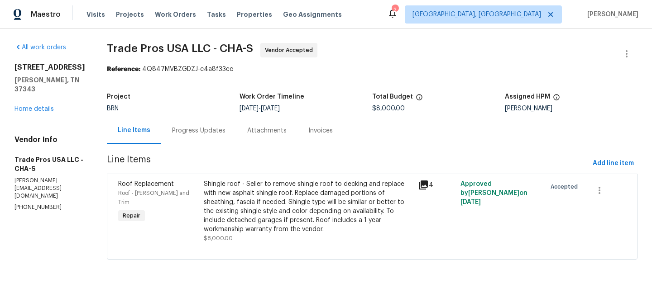
click at [236, 128] on div "Attachments" at bounding box center [266, 130] width 61 height 27
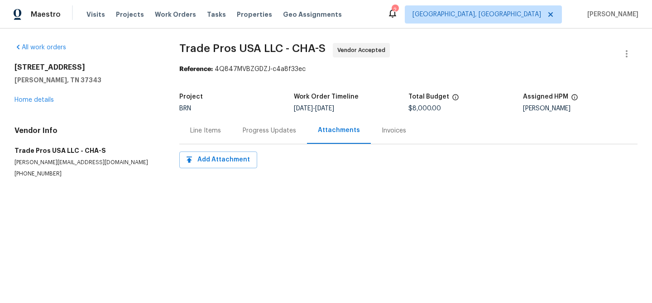
click at [249, 127] on div "Progress Updates" at bounding box center [269, 130] width 53 height 9
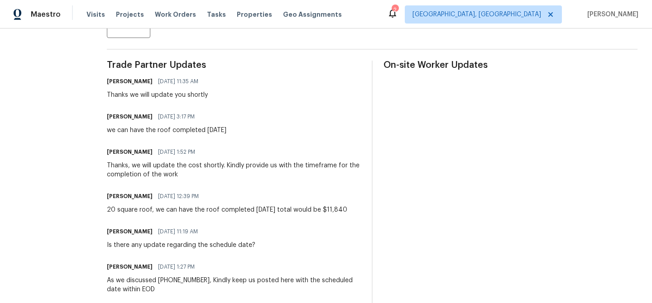
scroll to position [254, 0]
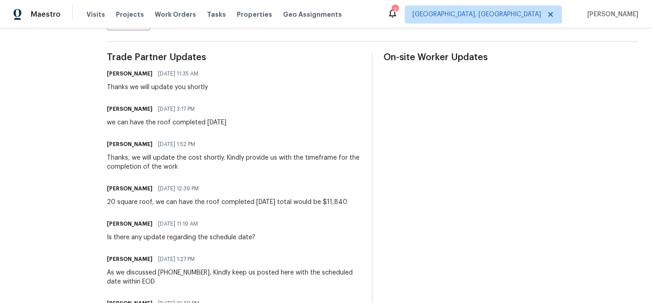
drag, startPoint x: 97, startPoint y: 204, endPoint x: 346, endPoint y: 204, distance: 249.0
click at [346, 205] on div "All work orders [STREET_ADDRESS][PERSON_NAME] Home details Vendor Info Trade Pr…" at bounding box center [326, 171] width 652 height 795
copy div "20 square roof, we can have the roof completed [DATE] total would be $11,840"
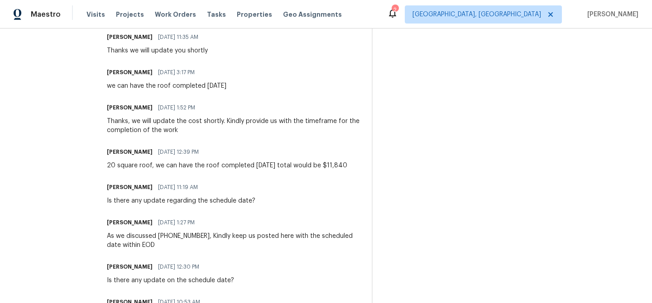
click at [339, 198] on div "[PERSON_NAME] [DATE] 11:19 AM Is there any update regarding the schedule date?" at bounding box center [234, 193] width 254 height 24
drag, startPoint x: 322, startPoint y: 167, endPoint x: 338, endPoint y: 167, distance: 15.8
click at [338, 167] on div "20 square roof, we can have the roof completed [DATE] total would be $11,840" at bounding box center [227, 165] width 240 height 9
drag, startPoint x: 345, startPoint y: 167, endPoint x: 321, endPoint y: 167, distance: 24.5
click at [321, 167] on div "[PERSON_NAME] [DATE] 12:39 PM 20 square roof, we can have the roof completed [D…" at bounding box center [234, 158] width 254 height 24
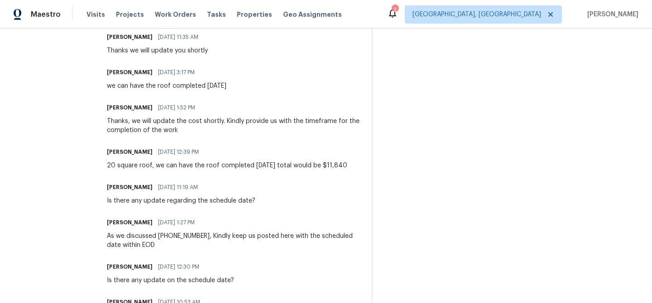
copy div "$11,840"
